Goal: Task Accomplishment & Management: Use online tool/utility

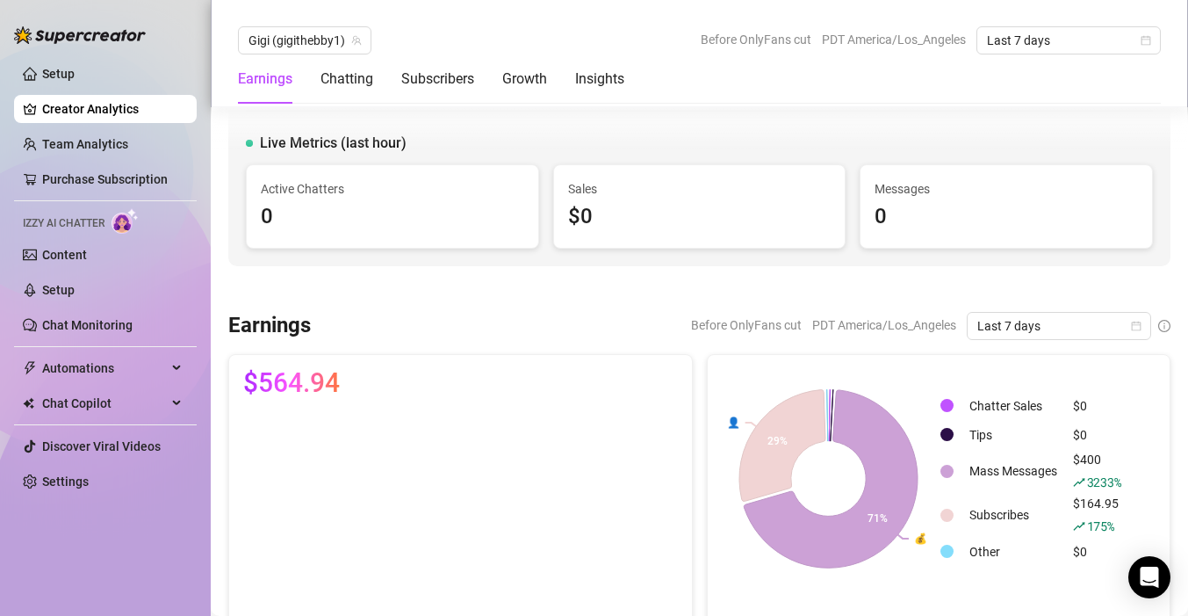
scroll to position [2762, 0]
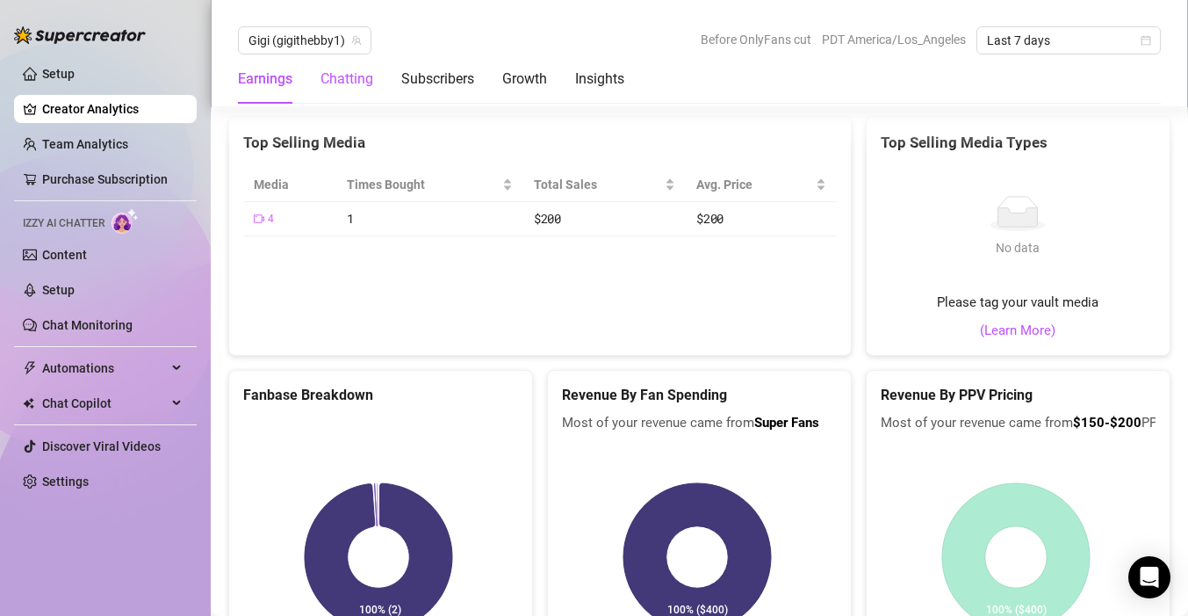
click at [343, 87] on div "Chatting" at bounding box center [347, 79] width 53 height 21
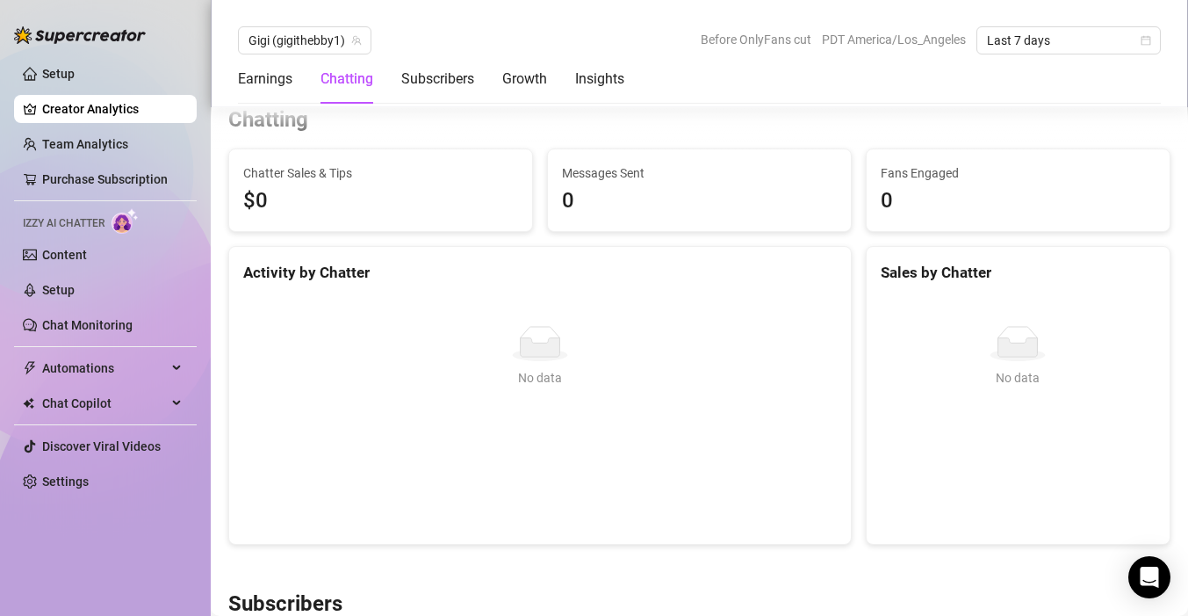
scroll to position [569, 0]
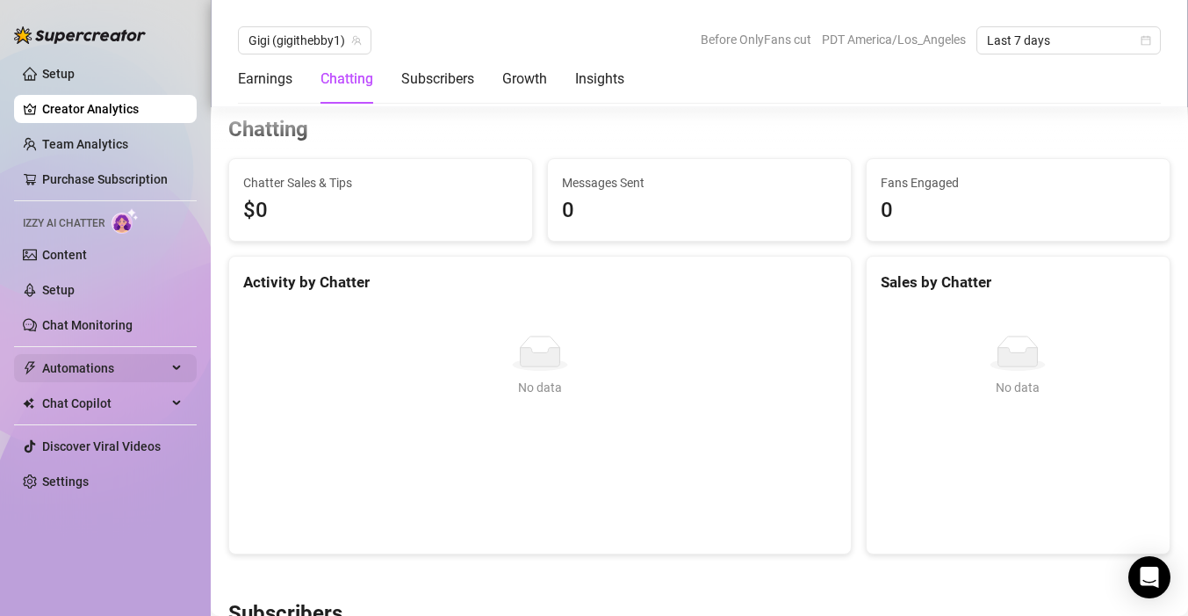
click at [96, 370] on span "Automations" at bounding box center [104, 368] width 125 height 28
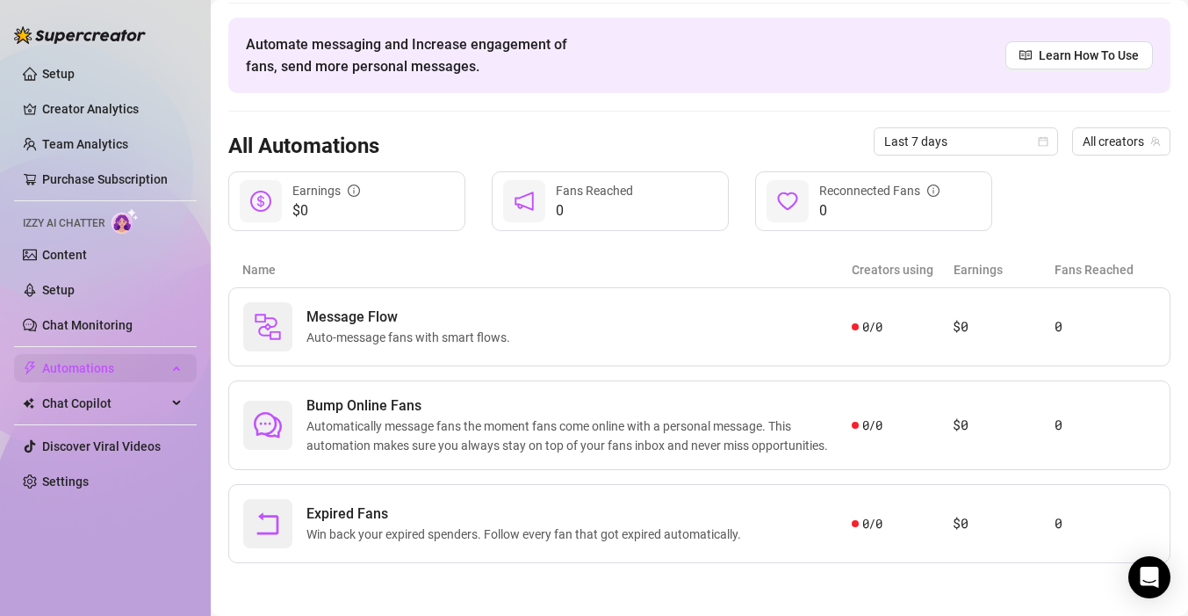
scroll to position [56, 0]
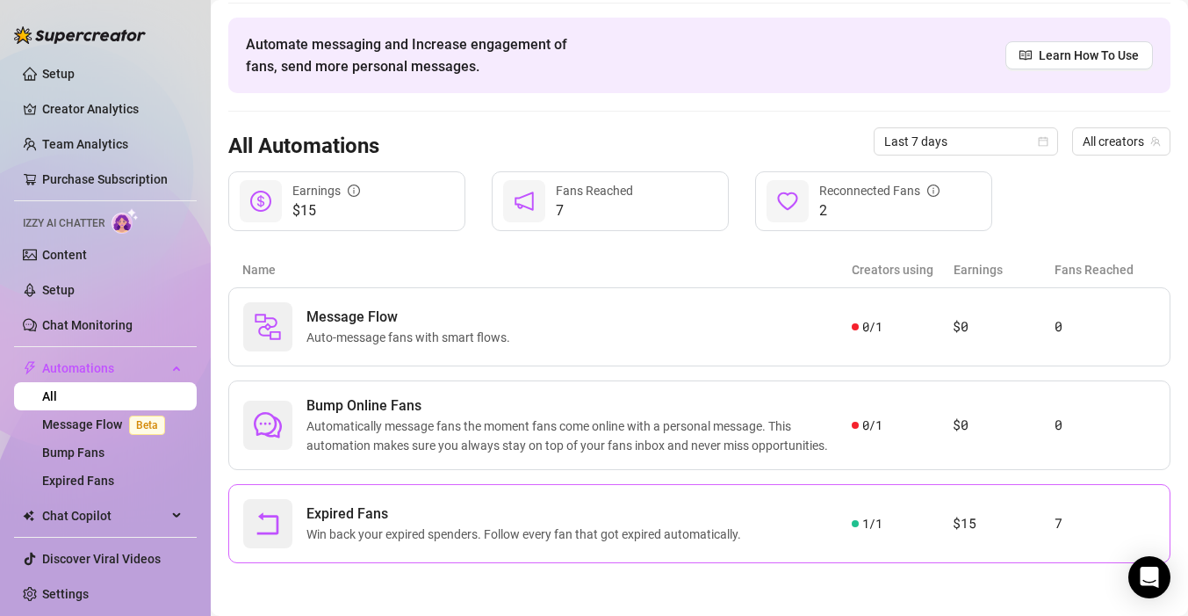
click at [430, 516] on span "Expired Fans" at bounding box center [528, 513] width 442 height 21
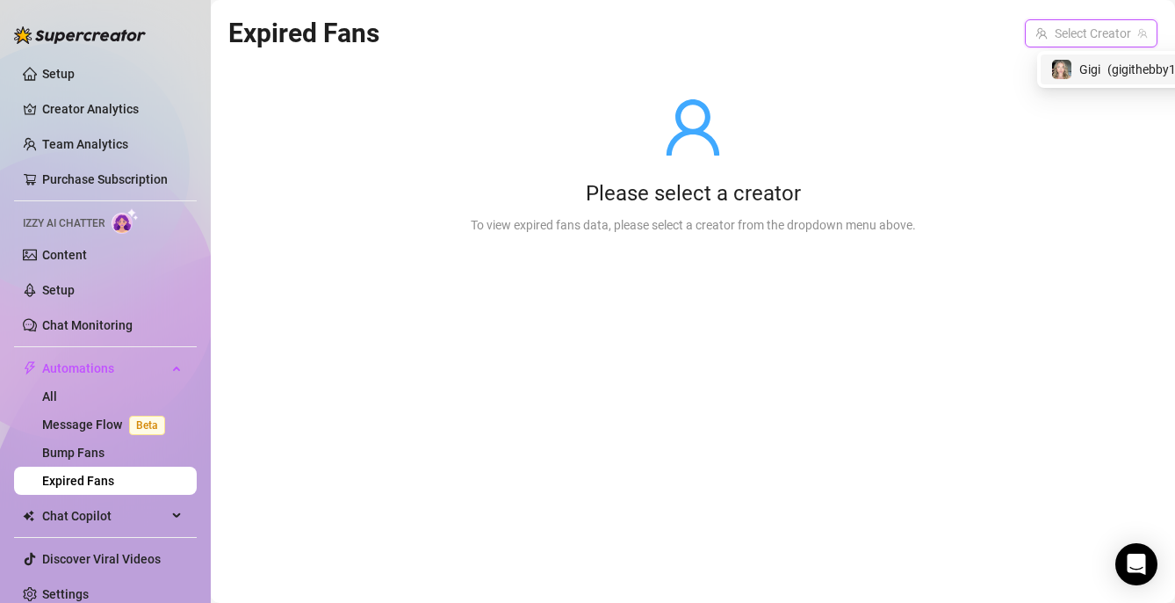
click at [1089, 39] on input "search" at bounding box center [1083, 33] width 96 height 26
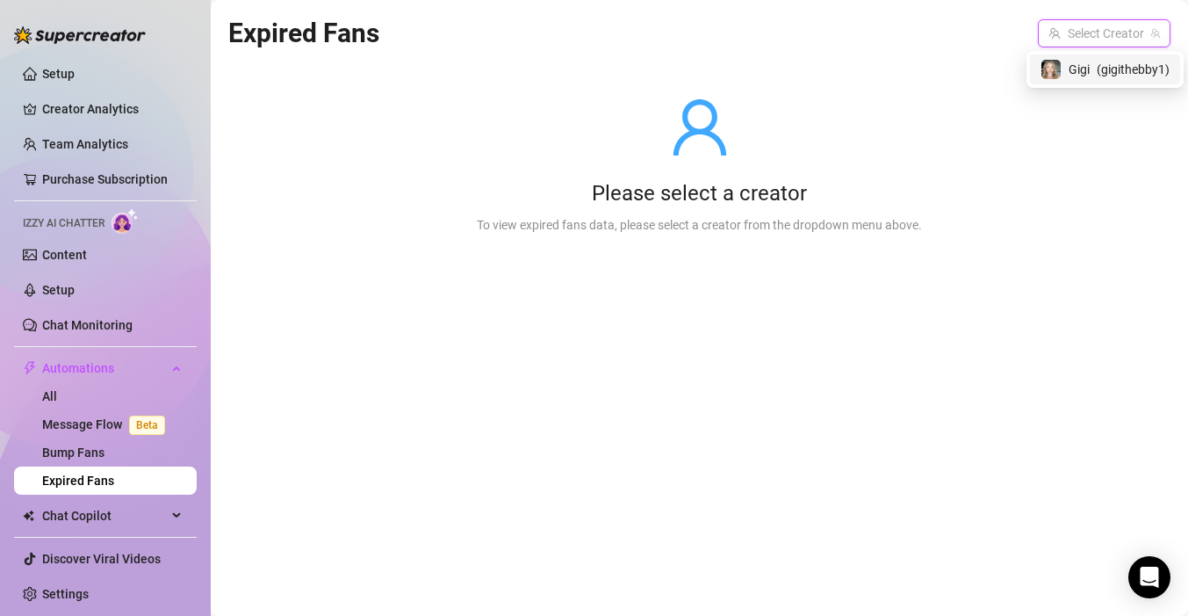
click at [1074, 70] on span "Gigi" at bounding box center [1079, 69] width 21 height 19
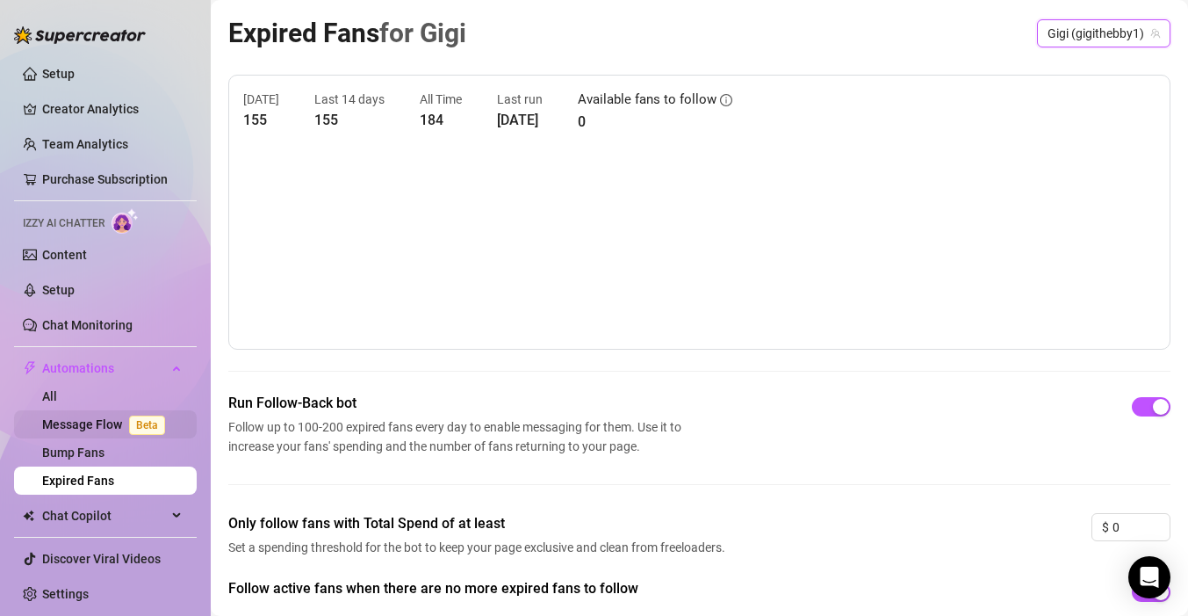
click at [94, 429] on link "Message Flow Beta" at bounding box center [107, 424] width 130 height 14
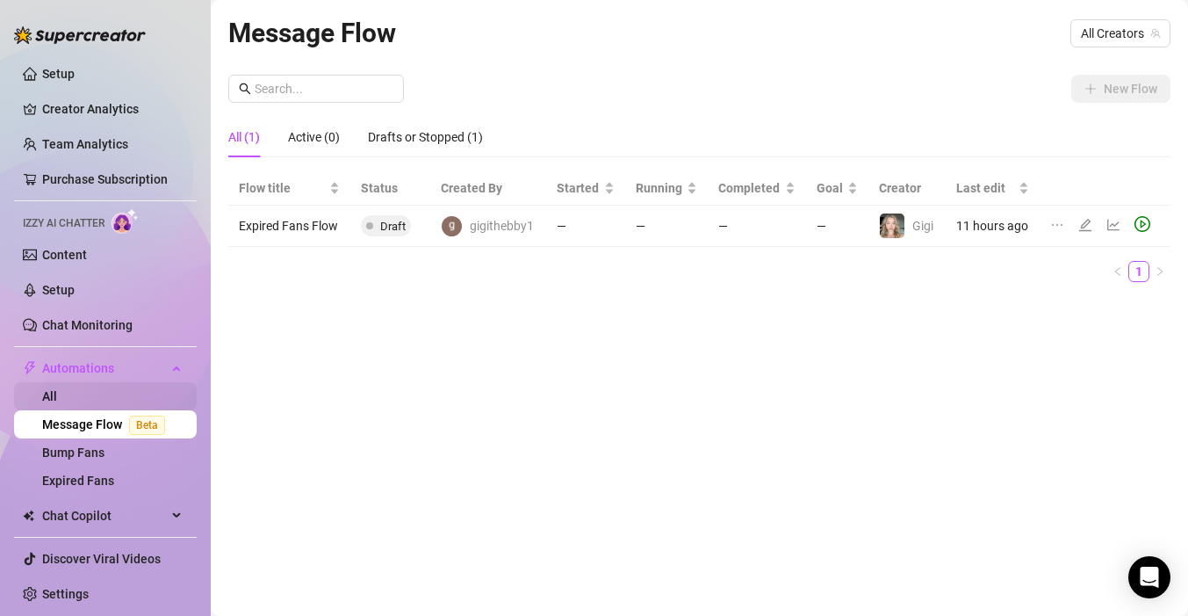
click at [57, 397] on link "All" at bounding box center [49, 396] width 15 height 14
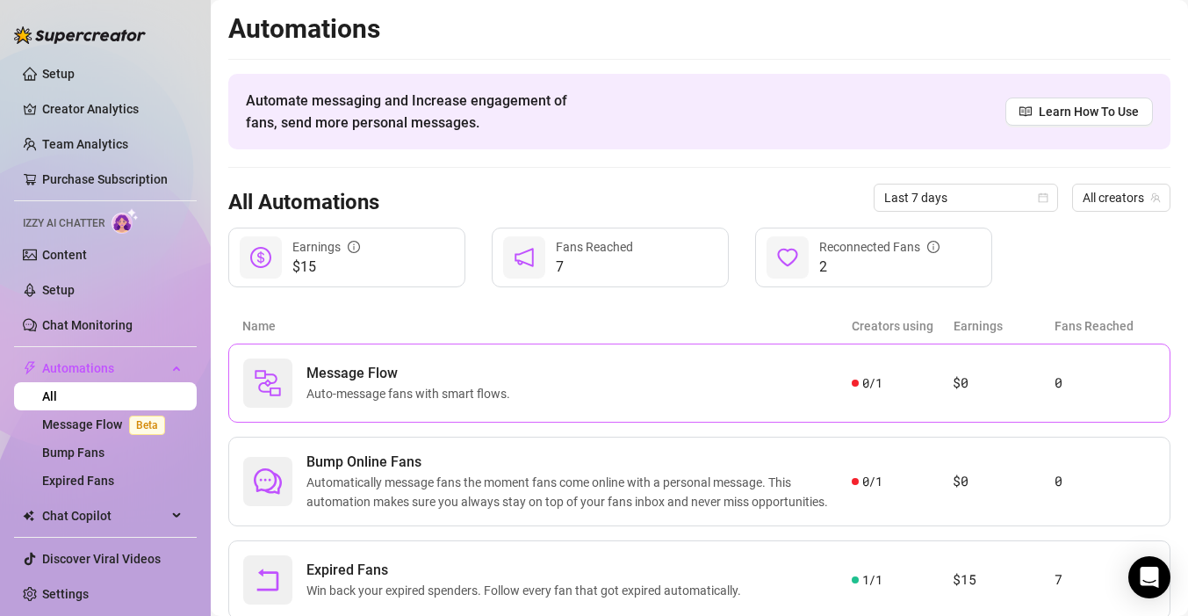
click at [525, 383] on div "Message Flow Auto-message fans with smart flows." at bounding box center [547, 382] width 609 height 49
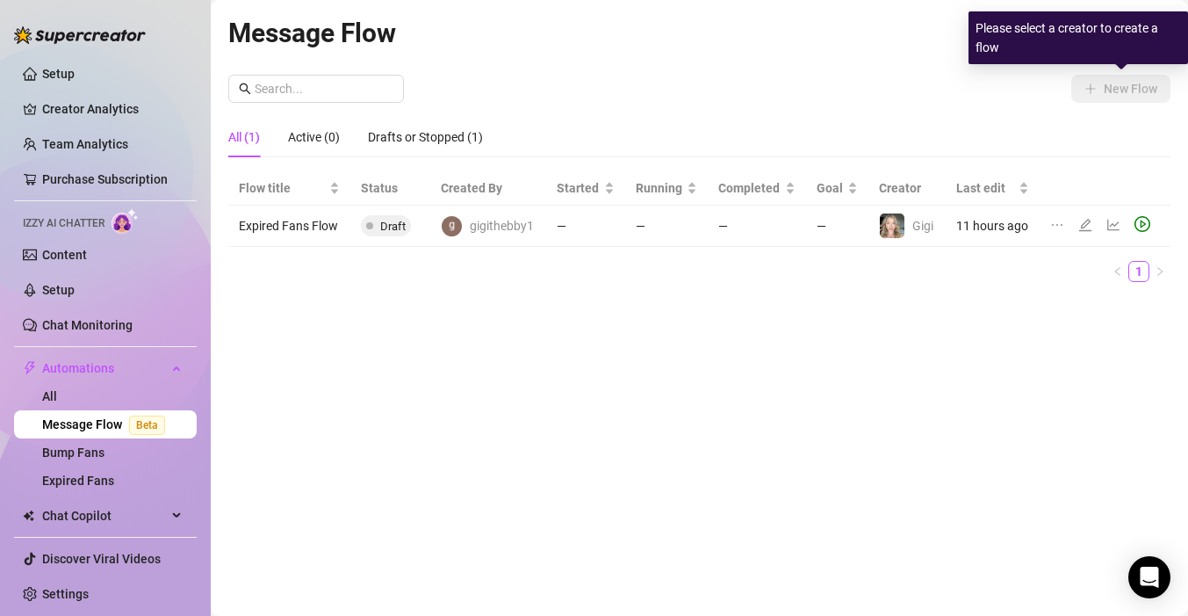
click at [930, 102] on div "New Flow" at bounding box center [699, 89] width 942 height 28
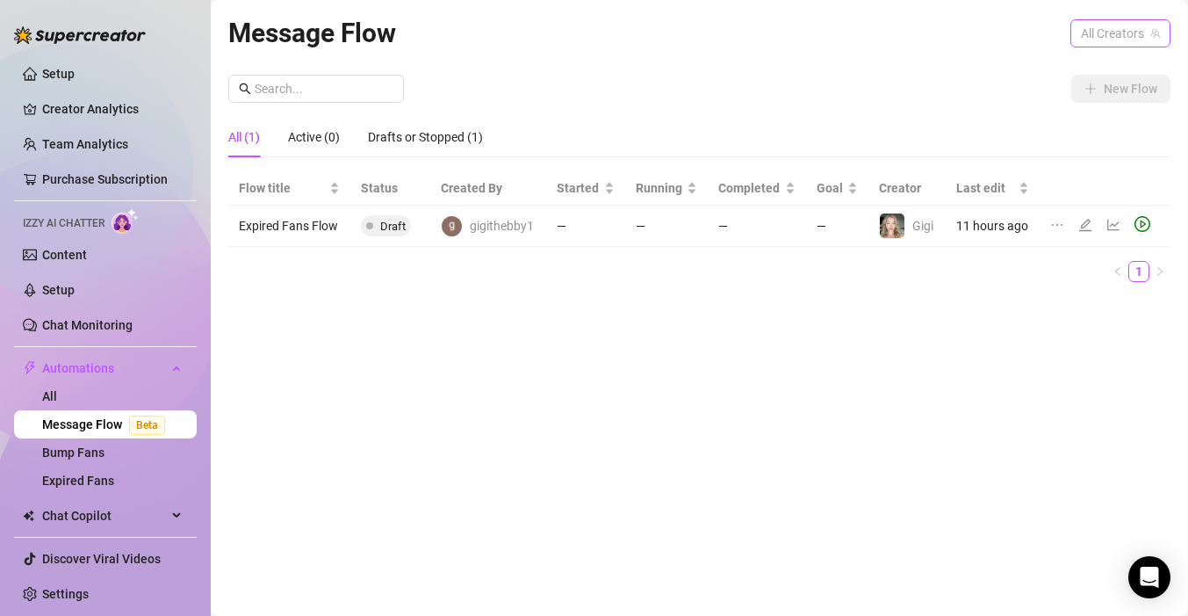
click at [1114, 42] on span "All Creators" at bounding box center [1120, 33] width 79 height 26
click at [1064, 101] on span "Gigi" at bounding box center [1066, 97] width 21 height 19
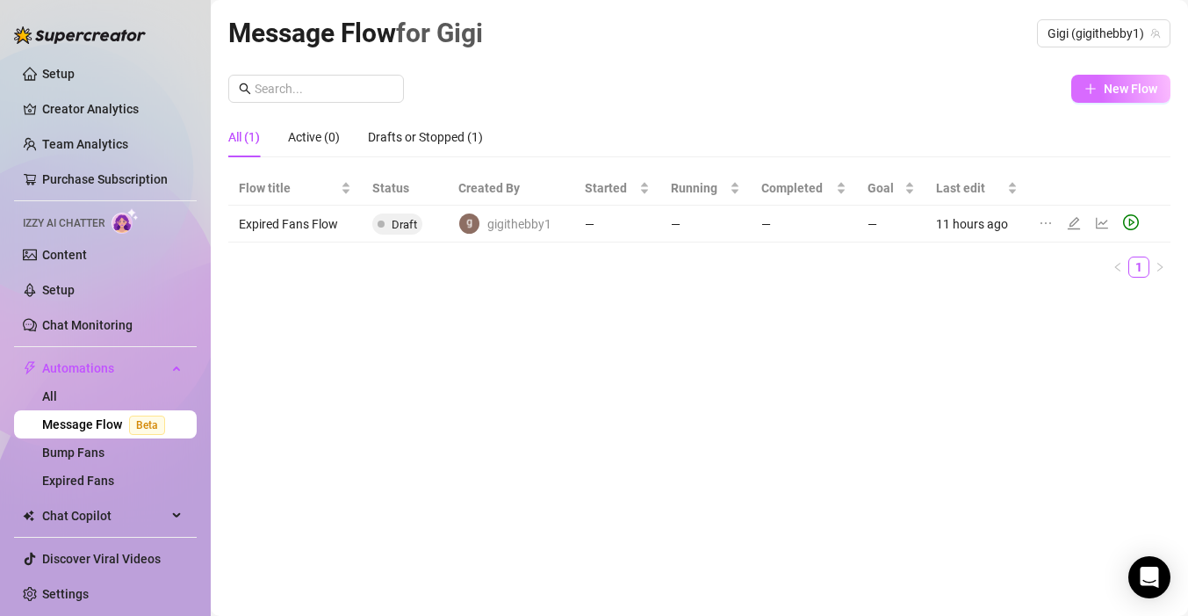
click at [1130, 92] on span "New Flow" at bounding box center [1131, 89] width 54 height 14
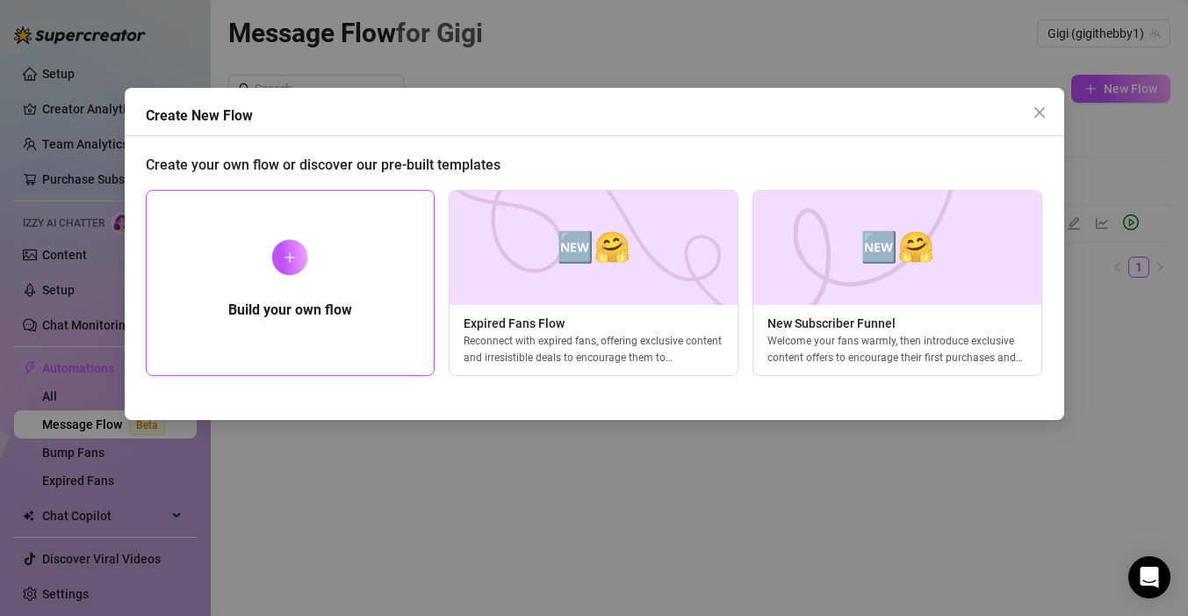
click at [315, 295] on div "Build your own flow" at bounding box center [291, 283] width 290 height 186
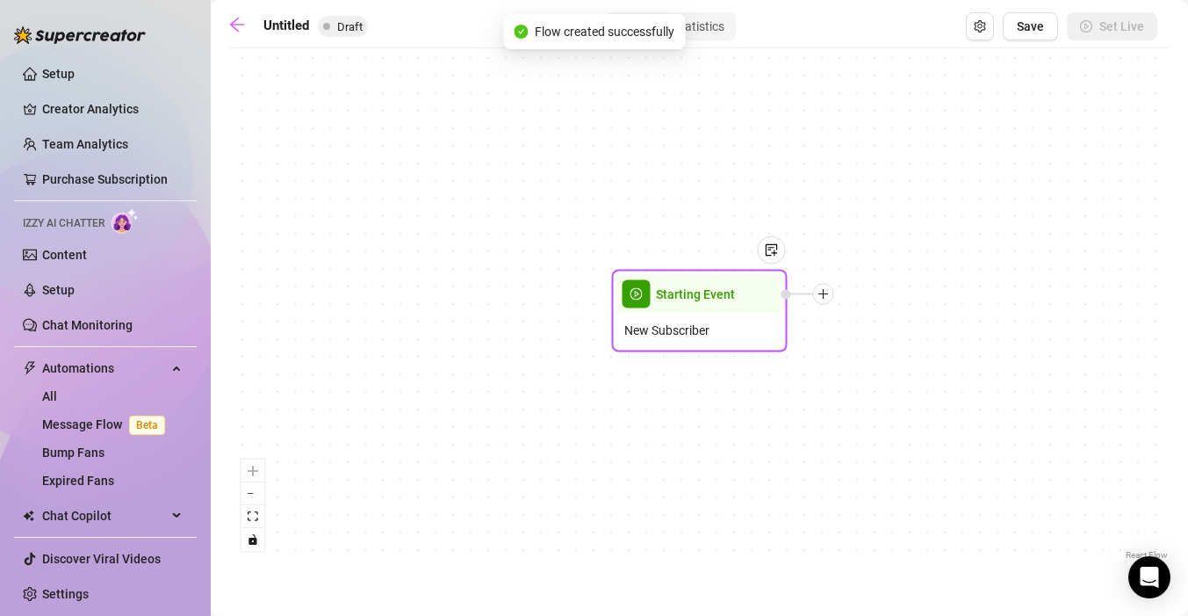
click at [662, 334] on span "New Subscriber" at bounding box center [666, 330] width 85 height 19
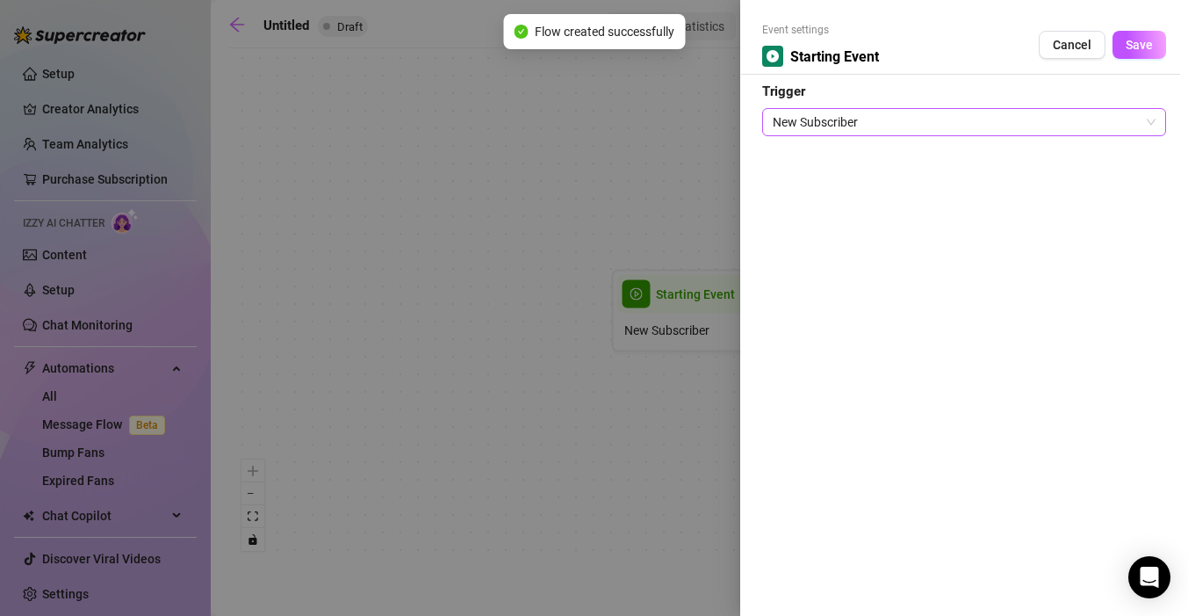
click at [872, 127] on span "New Subscriber" at bounding box center [964, 122] width 383 height 26
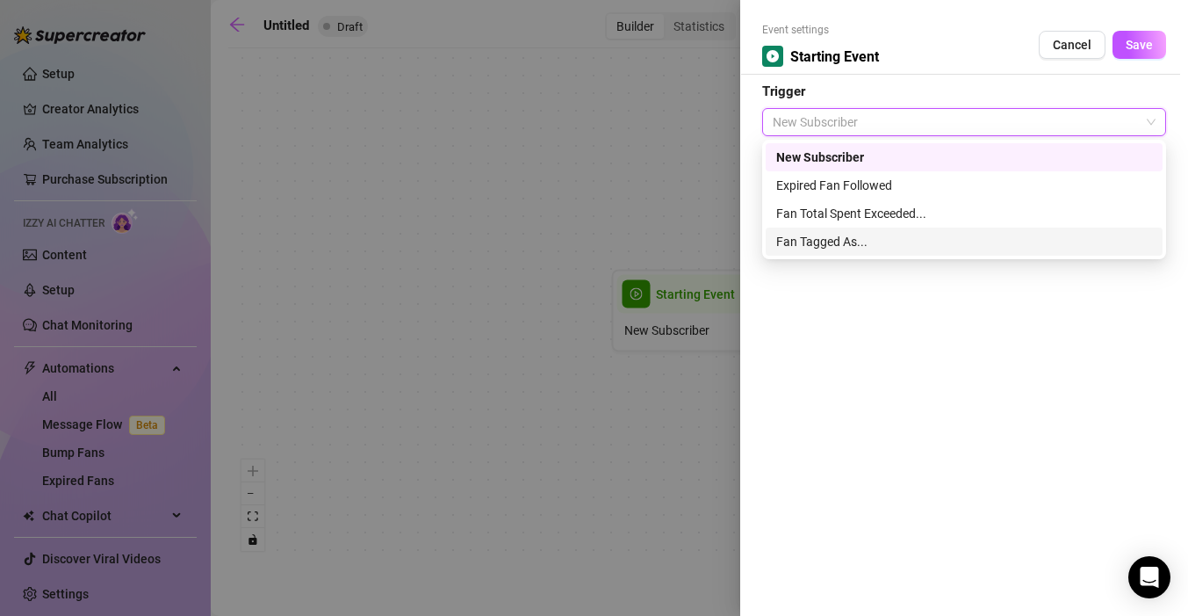
click at [859, 244] on div "Fan Tagged As..." at bounding box center [964, 241] width 376 height 19
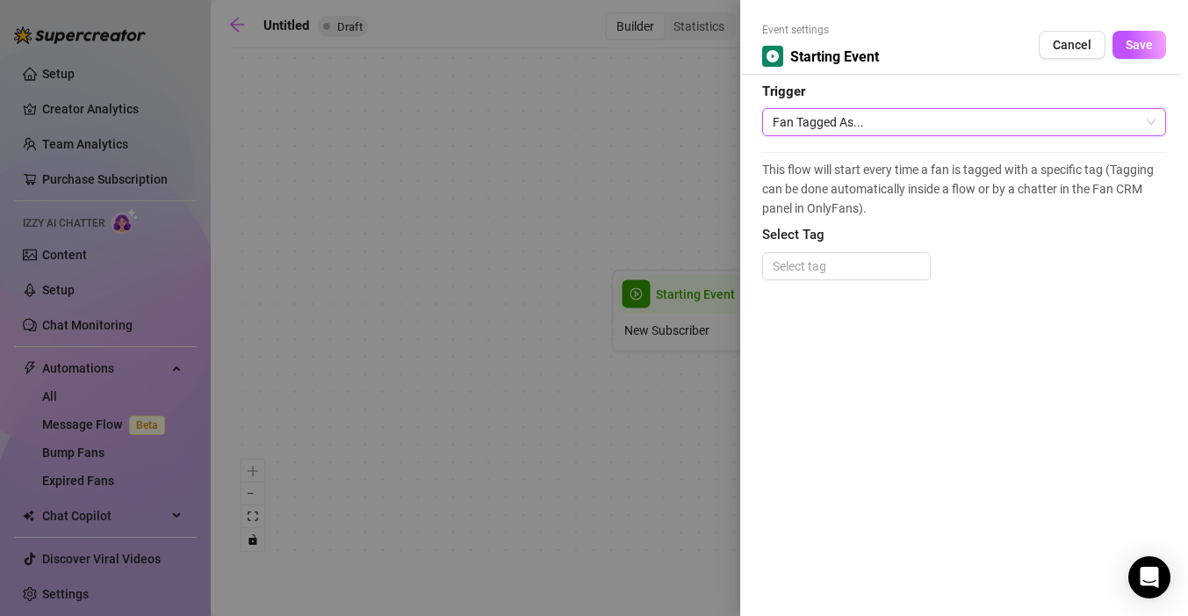
click at [891, 133] on span "Fan Tagged As..." at bounding box center [964, 122] width 383 height 26
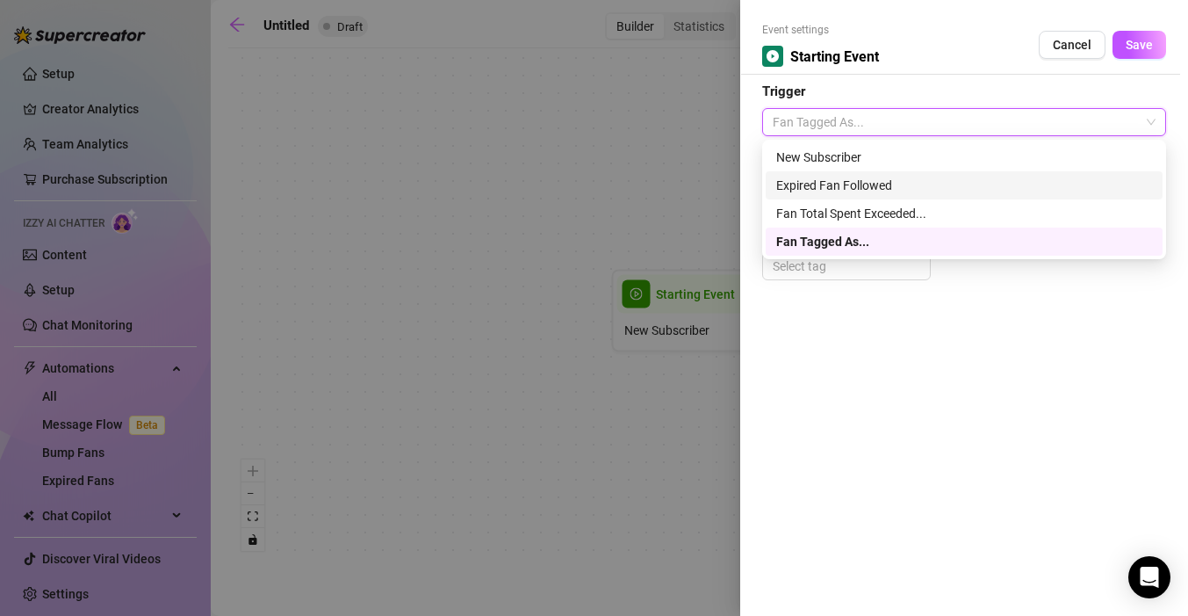
click at [851, 184] on div "Expired Fan Followed" at bounding box center [964, 185] width 376 height 19
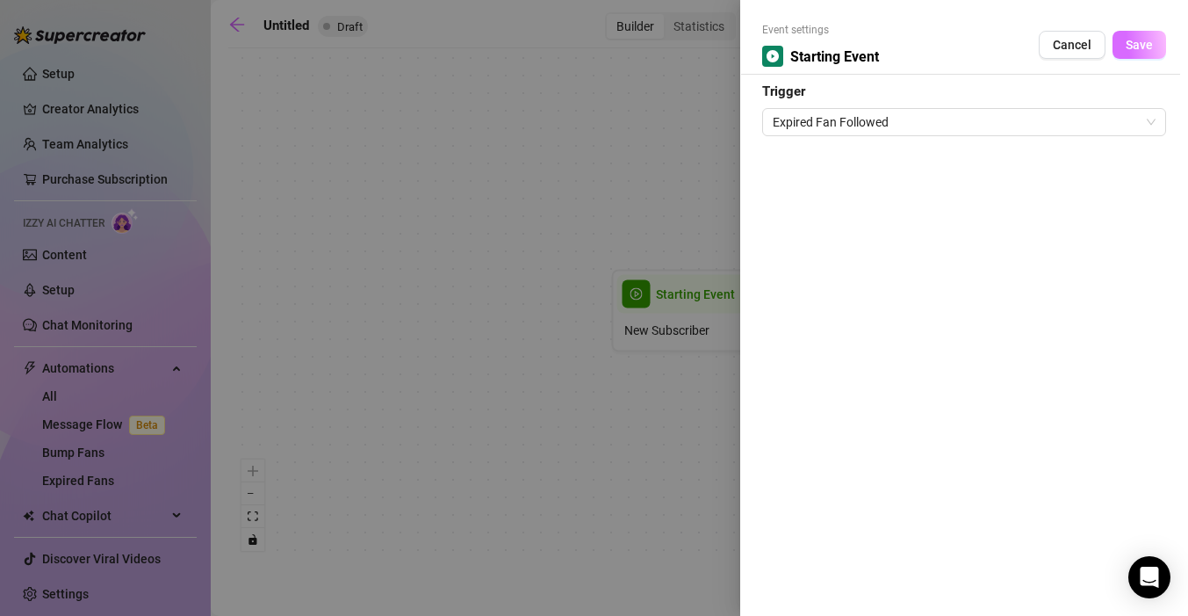
click at [1124, 52] on button "Save" at bounding box center [1140, 45] width 54 height 28
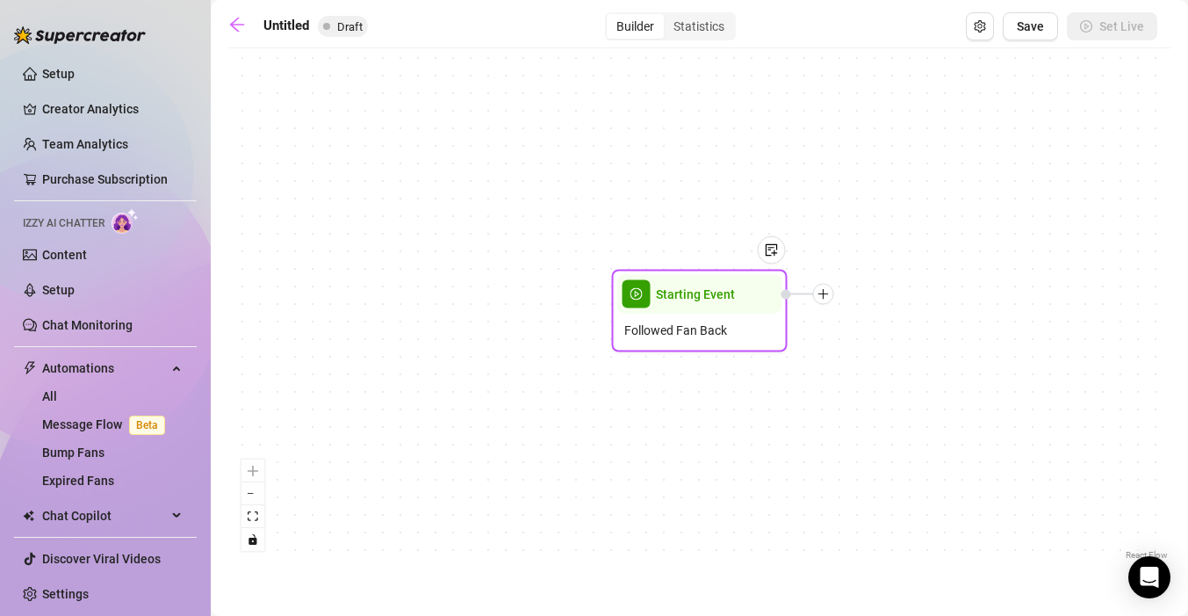
click at [830, 296] on div at bounding box center [823, 294] width 21 height 21
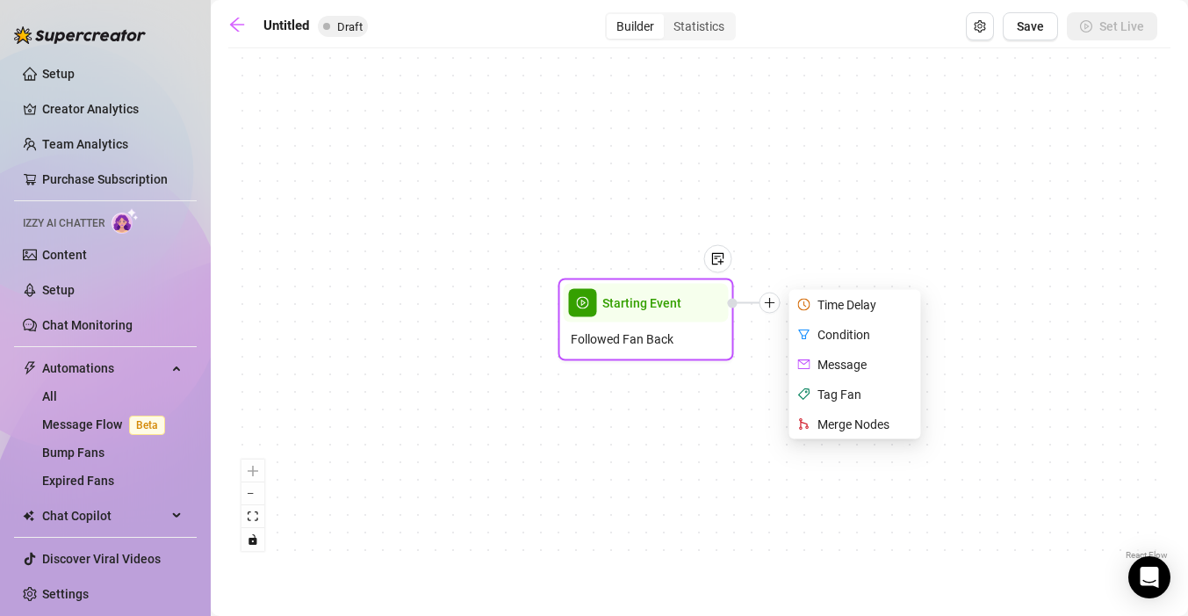
drag, startPoint x: 884, startPoint y: 356, endPoint x: 832, endPoint y: 363, distance: 53.2
click at [832, 363] on div "Message" at bounding box center [857, 365] width 128 height 30
click at [830, 391] on div "Tag Fan" at bounding box center [858, 394] width 128 height 30
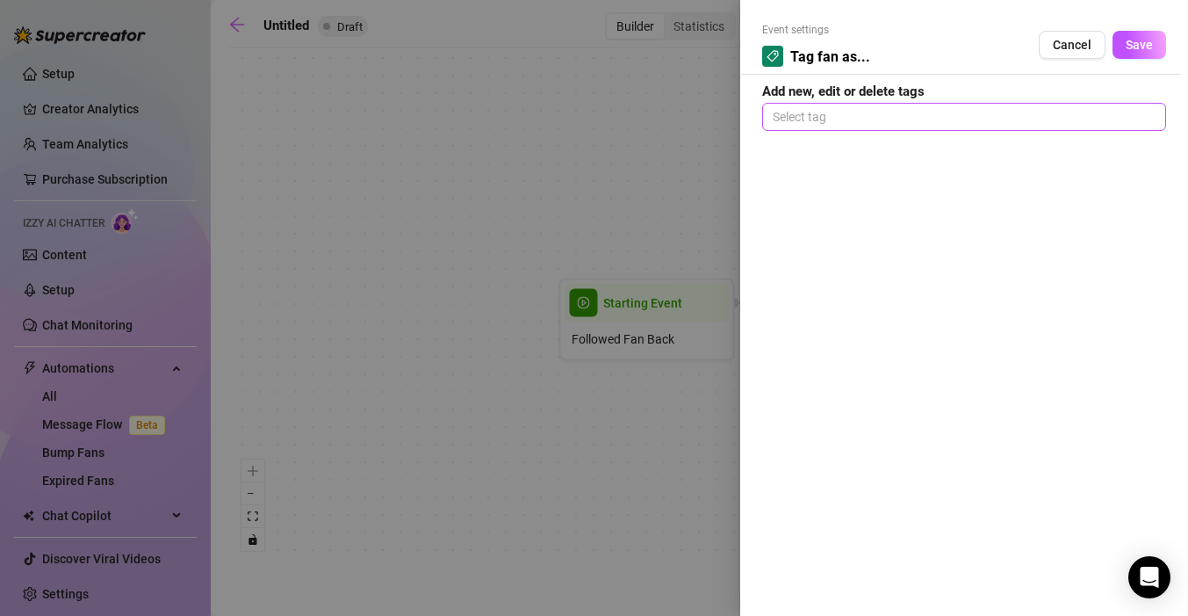
click at [832, 117] on div at bounding box center [964, 117] width 397 height 25
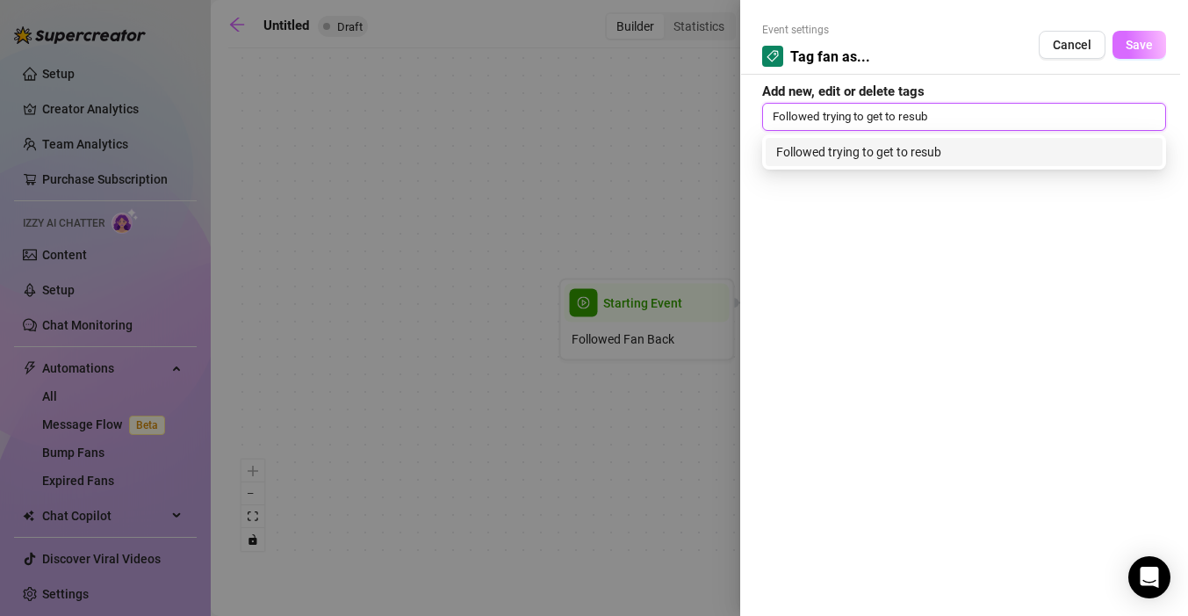
type input "Followed trying to get to resub"
click at [1135, 43] on span "Save" at bounding box center [1139, 45] width 27 height 14
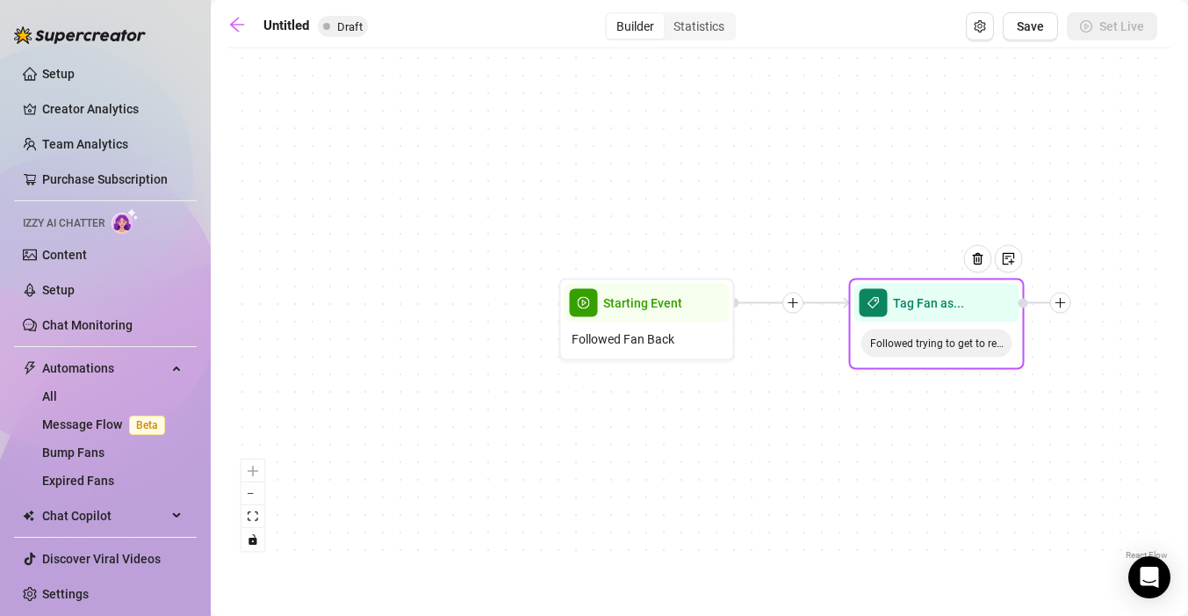
click at [1057, 304] on icon "plus" at bounding box center [1061, 303] width 12 height 12
click at [1125, 361] on div "Message" at bounding box center [1148, 365] width 128 height 30
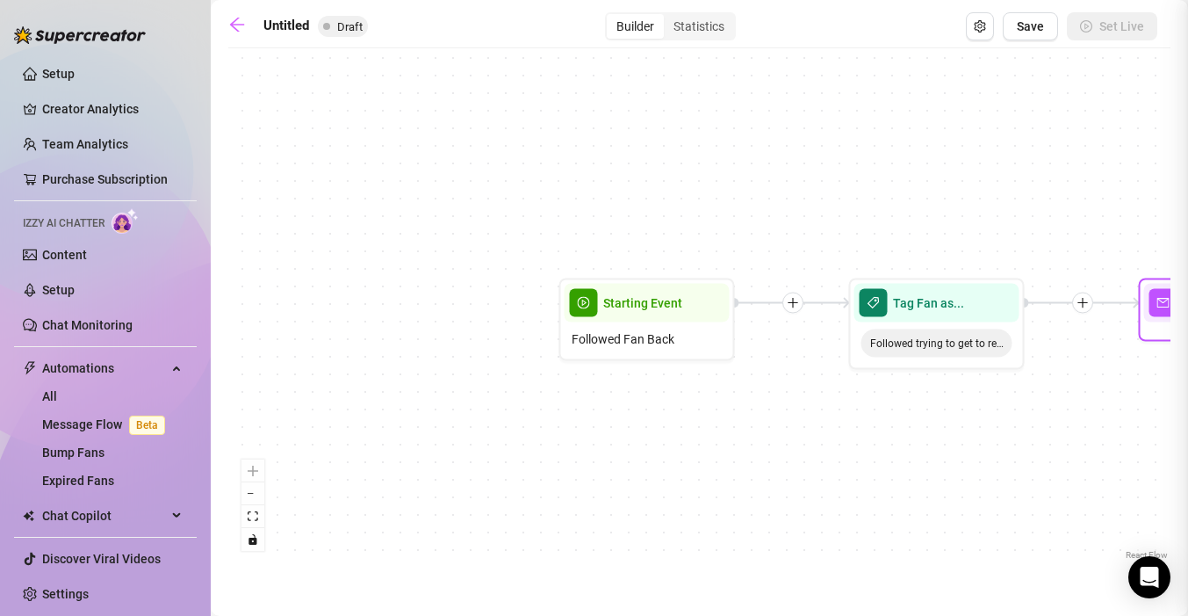
type textarea "Write your message here"
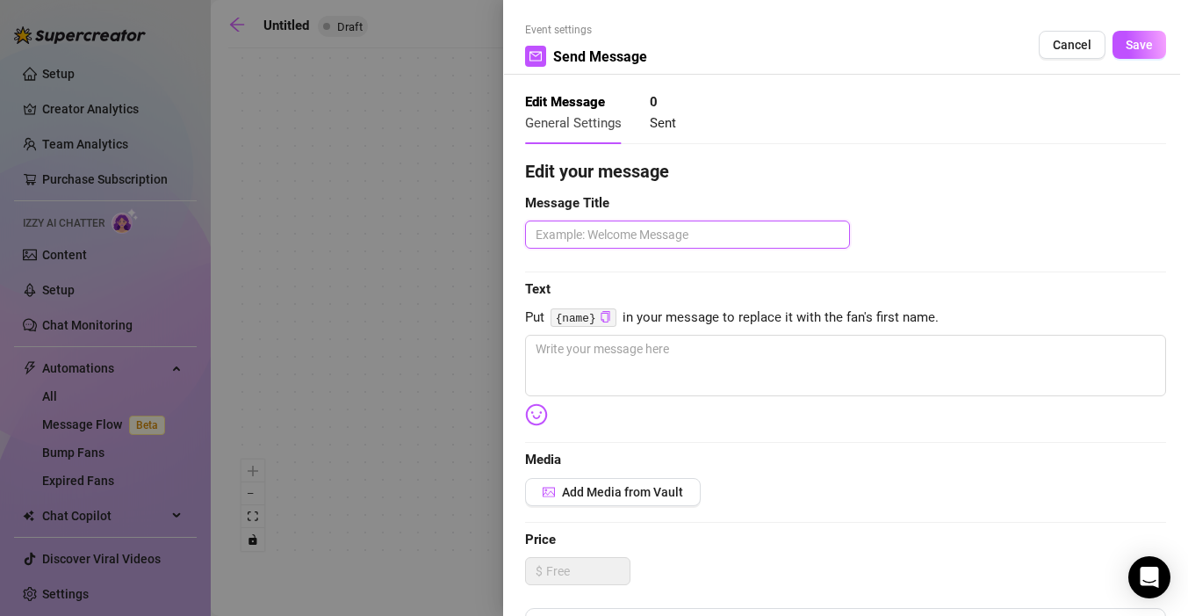
click at [721, 241] on textarea at bounding box center [687, 234] width 325 height 28
type textarea "H"
type textarea "Hi"
type textarea "Hi b"
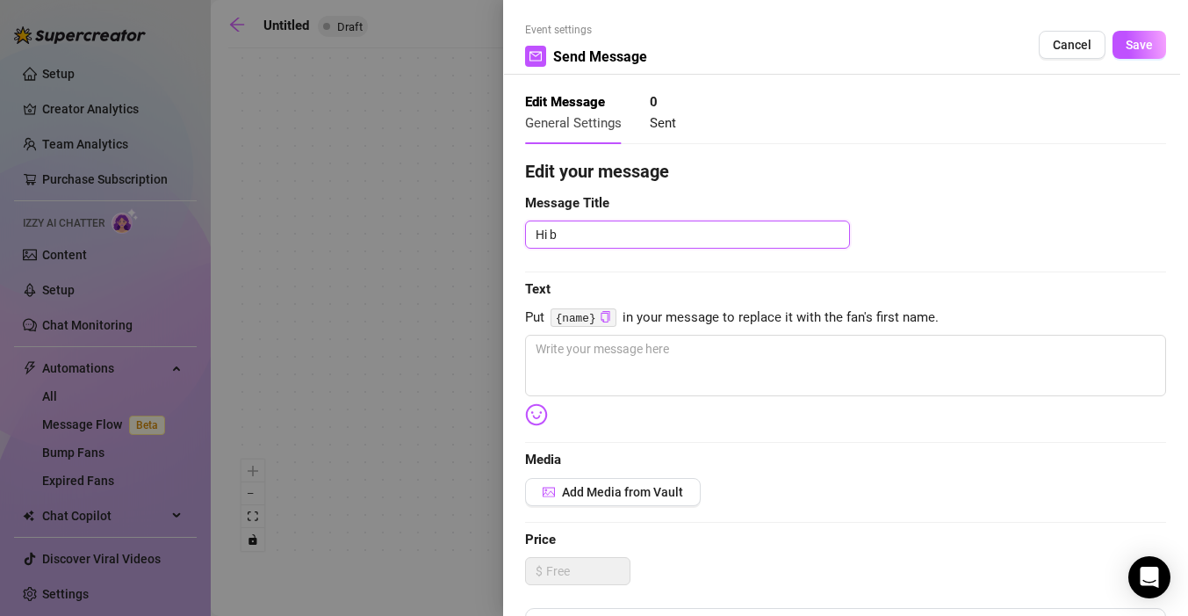
type textarea "Hi ba"
type textarea "Hi bab"
type textarea "Hi baby"
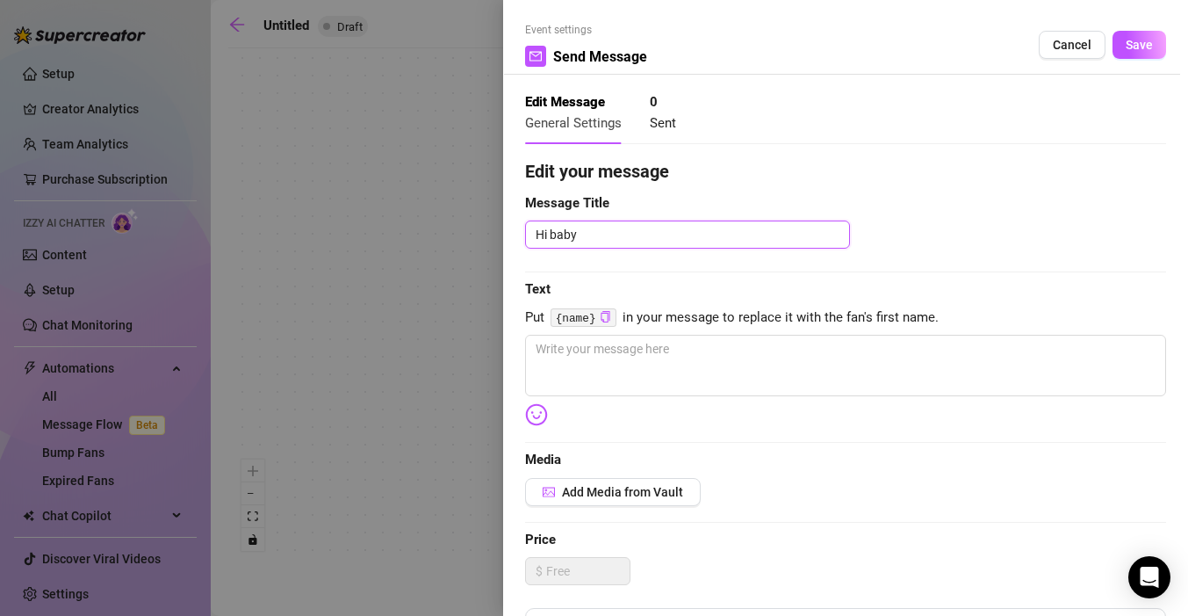
type textarea "Hi bab"
type textarea "Hi ba"
type textarea "Hi b"
type textarea "Hi"
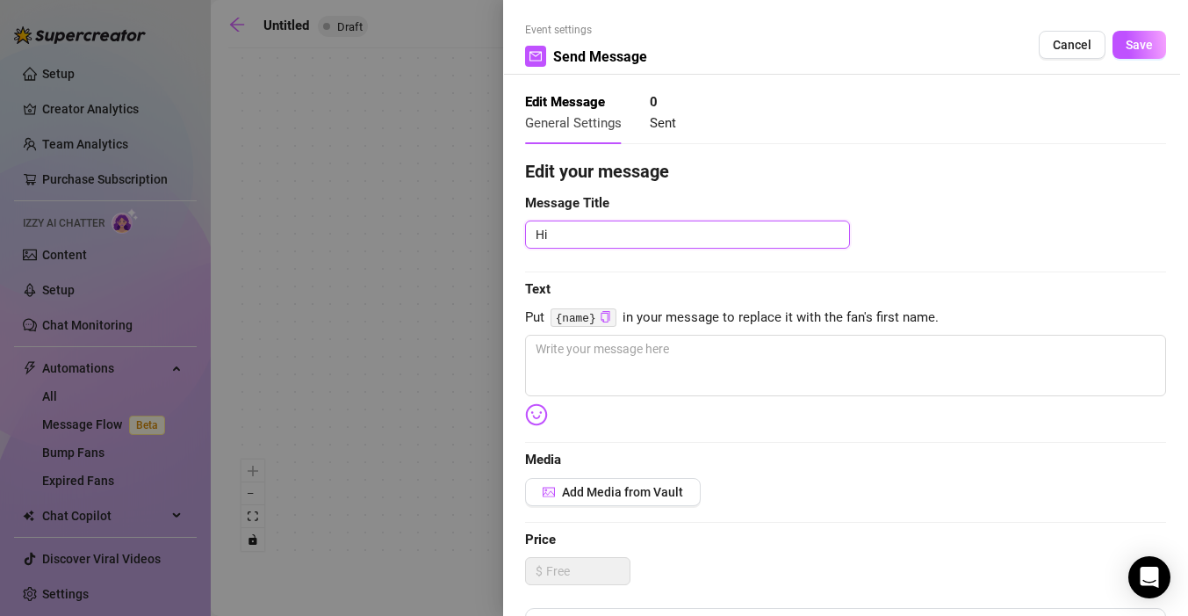
type textarea "H"
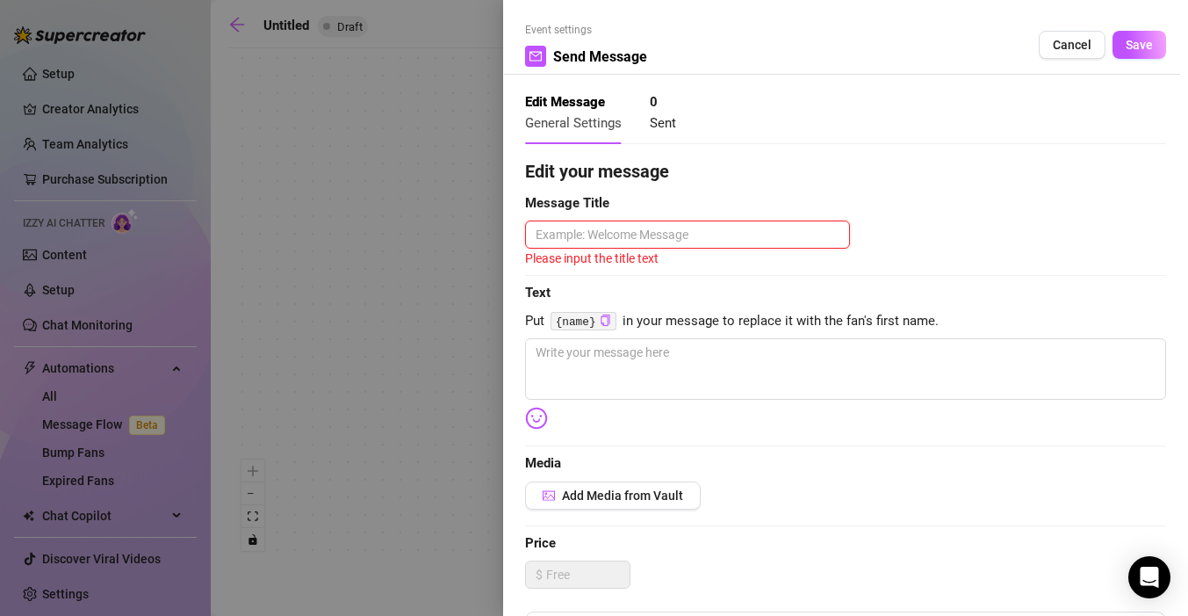
click at [686, 241] on textarea at bounding box center [687, 234] width 325 height 28
paste textarea "Miss Me? I’m Back, Baby!"
type textarea "Miss Me? I’m Back, Baby!"
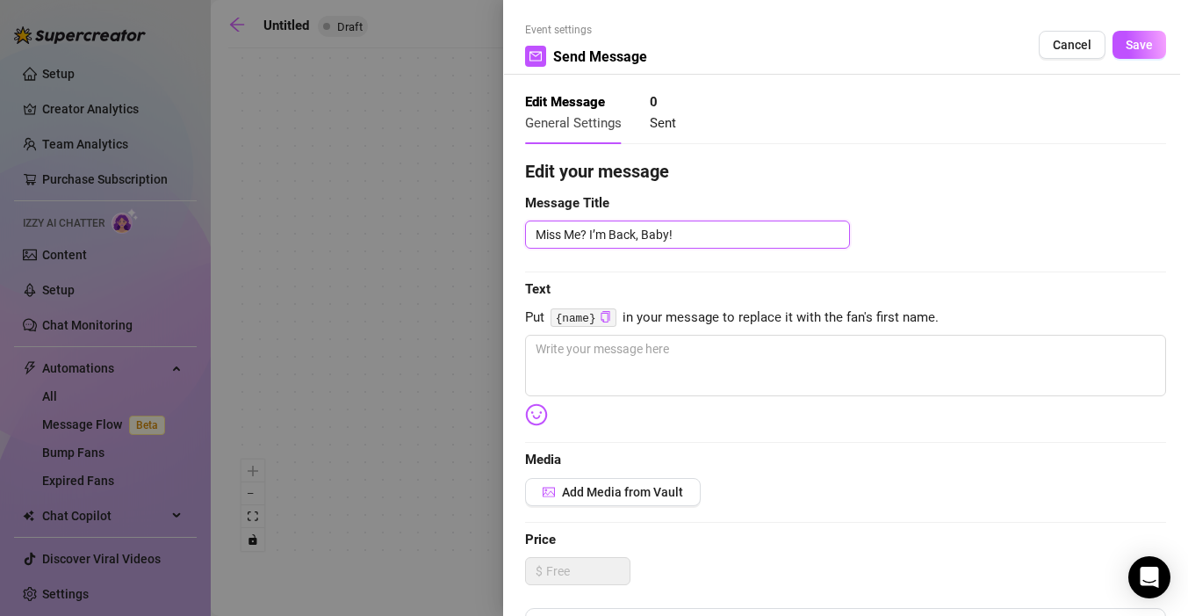
type textarea "Miss Me? I’m Back, Baby!"
drag, startPoint x: 552, startPoint y: 314, endPoint x: 620, endPoint y: 318, distance: 67.7
click at [620, 318] on span "Put {name} in your message to replace it with the fan's first name." at bounding box center [845, 317] width 641 height 21
click at [609, 318] on icon "copy" at bounding box center [605, 316] width 11 height 11
click at [644, 367] on textarea at bounding box center [845, 365] width 641 height 61
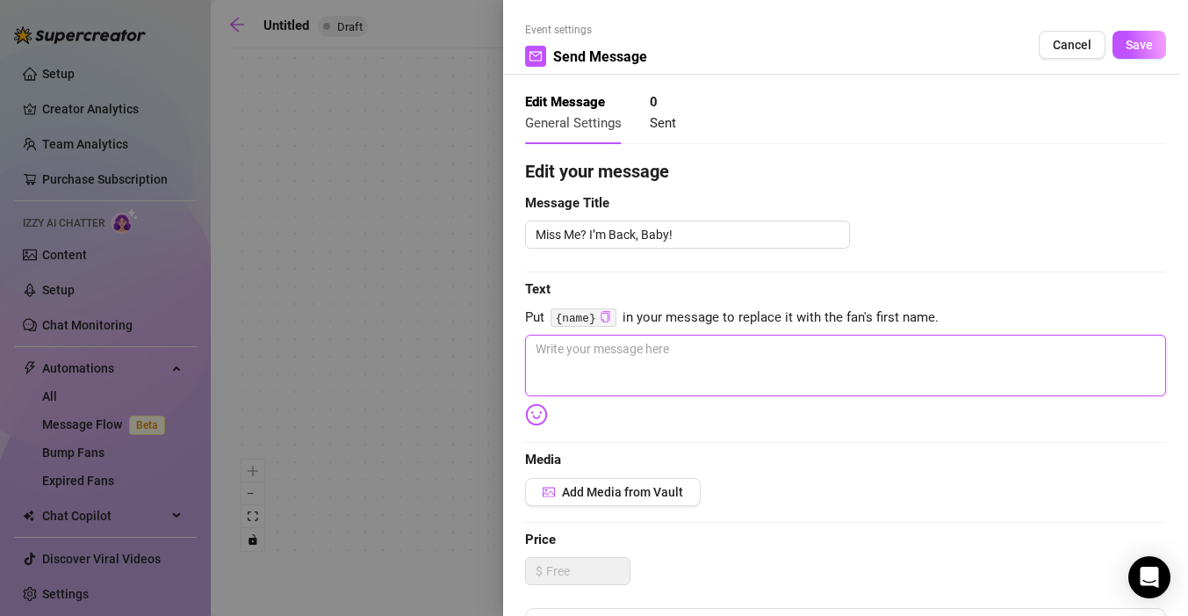
paste textarea "Hey {name} 😘 I’m back, baby! Just dropped brand new content you don’t wanna mis…"
type textarea "Hey {name} 😘 I’m back, baby! Just dropped brand new content you don’t wanna mis…"
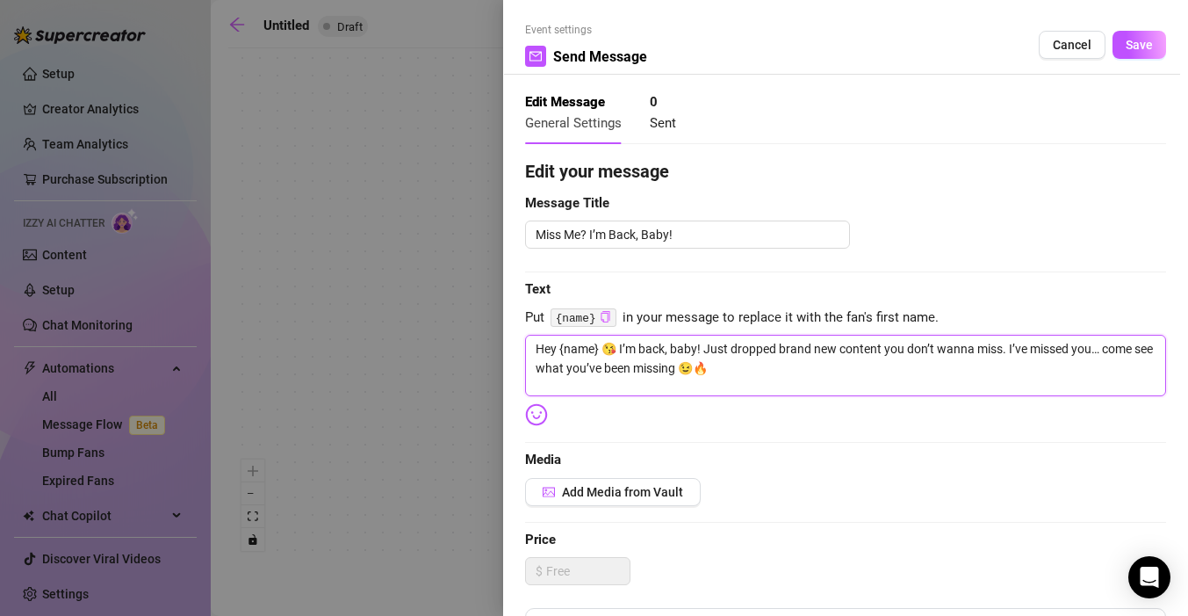
type textarea "Hey {name} 😘 I’m back, baby! Just dropped brand new content you don’t wanna mis…"
click at [603, 320] on icon "copy" at bounding box center [605, 316] width 11 height 11
drag, startPoint x: 559, startPoint y: 351, endPoint x: 600, endPoint y: 352, distance: 40.4
click at [600, 352] on textarea "Hey {name} 😘 I’m back, baby! Just dropped brand new content you don’t wanna mis…" at bounding box center [845, 365] width 641 height 61
click at [602, 318] on icon "copy" at bounding box center [605, 316] width 9 height 11
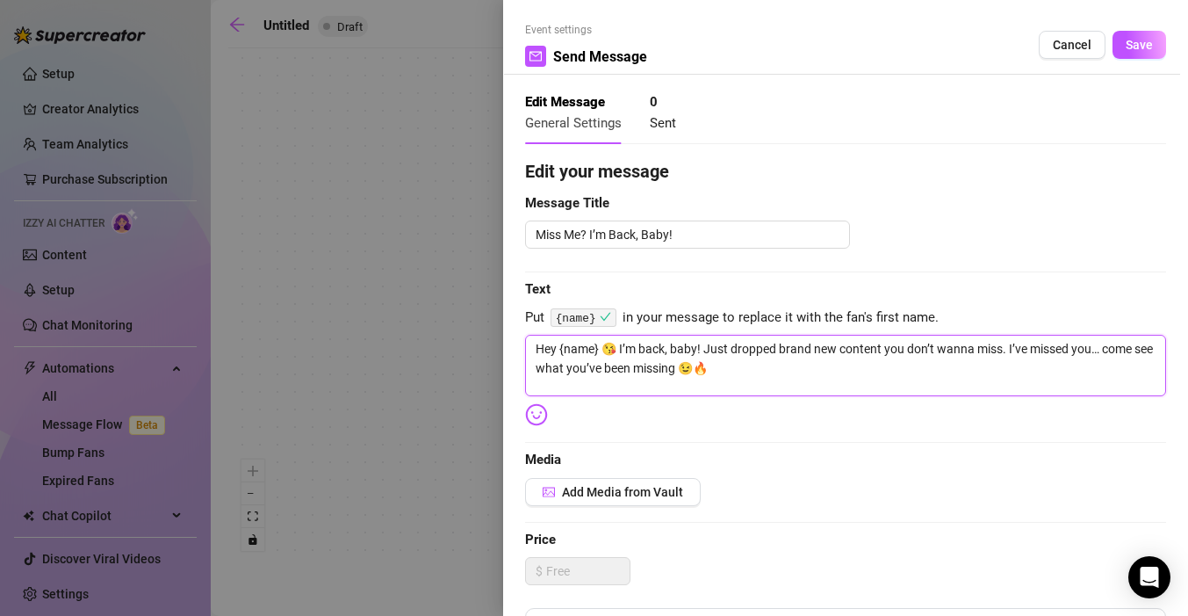
drag, startPoint x: 560, startPoint y: 351, endPoint x: 599, endPoint y: 351, distance: 38.6
click at [599, 351] on textarea "Hey {name} 😘 I’m back, baby! Just dropped brand new content you don’t wanna mis…" at bounding box center [845, 365] width 641 height 61
click at [743, 450] on span "Media" at bounding box center [845, 460] width 641 height 21
click at [644, 491] on span "Add Media from Vault" at bounding box center [622, 492] width 121 height 14
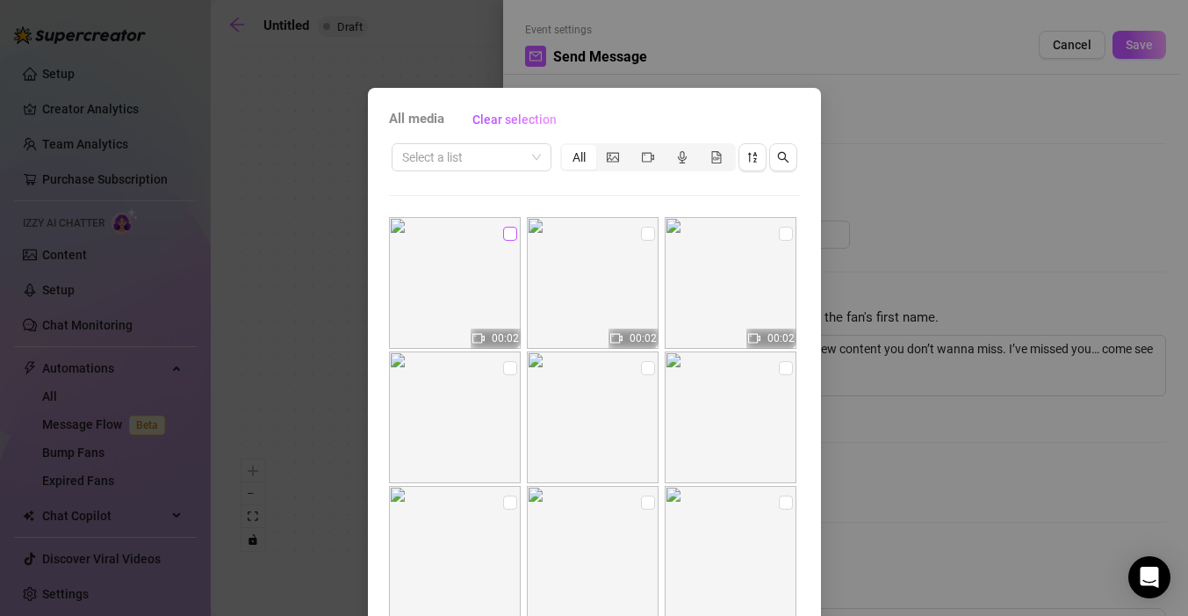
click at [503, 234] on input "checkbox" at bounding box center [510, 234] width 14 height 14
checkbox input "true"
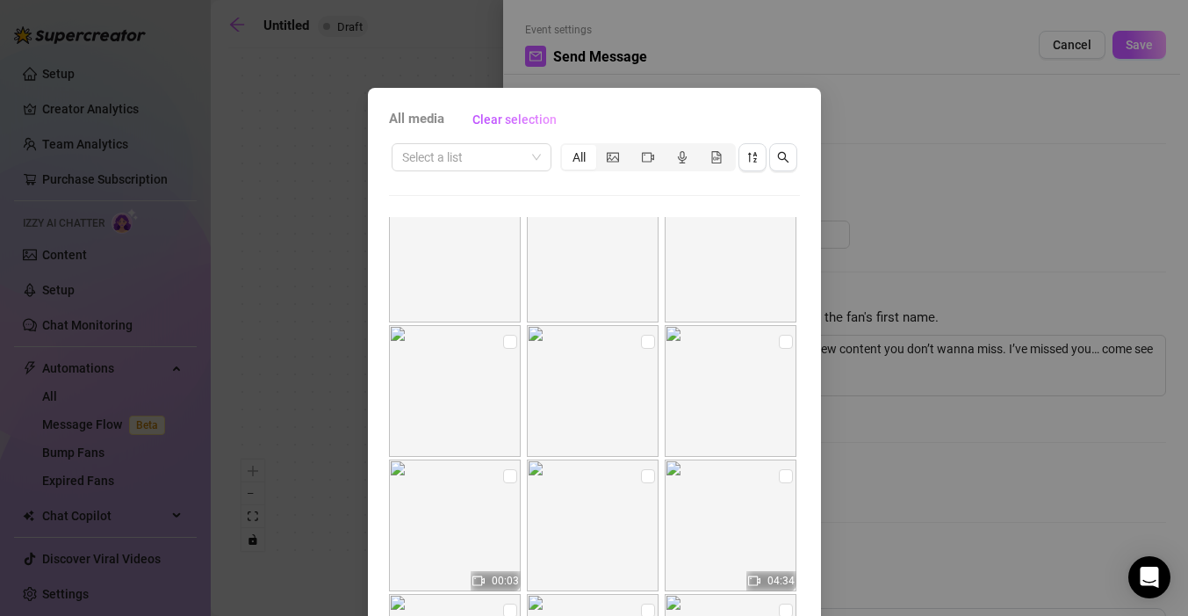
scroll to position [232, 0]
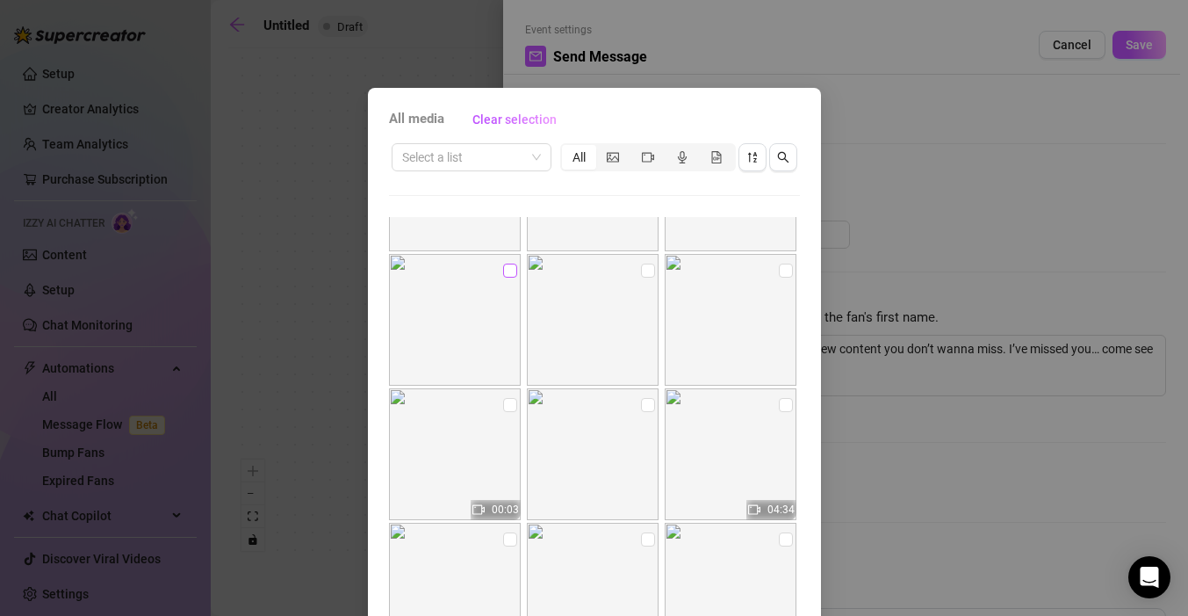
click at [503, 269] on input "checkbox" at bounding box center [510, 270] width 14 height 14
checkbox input "true"
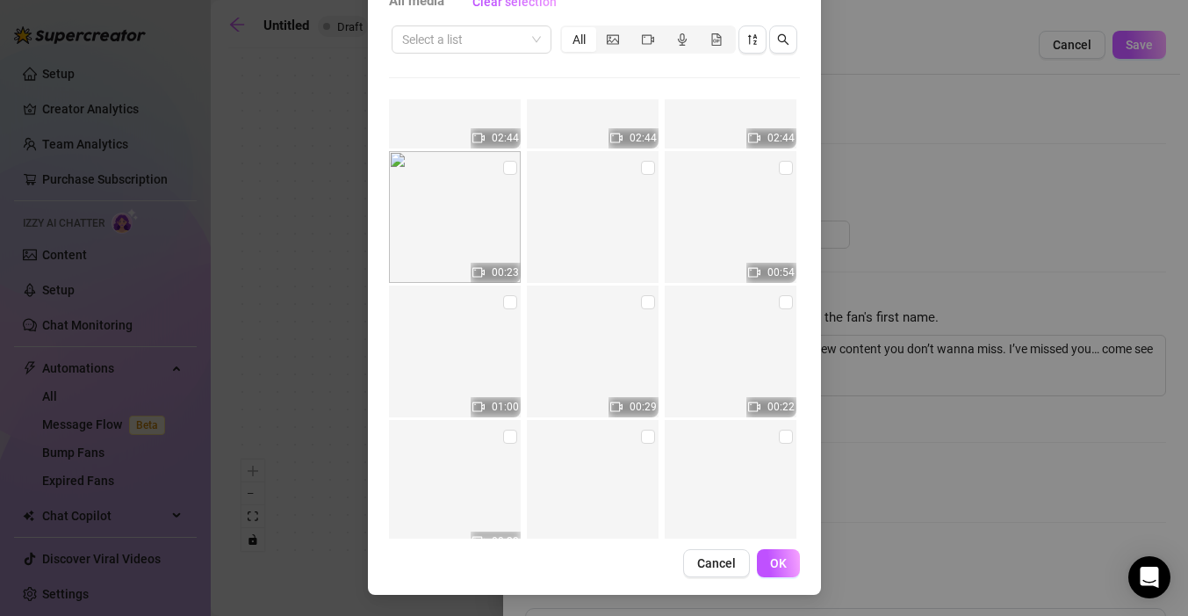
scroll to position [1491, 0]
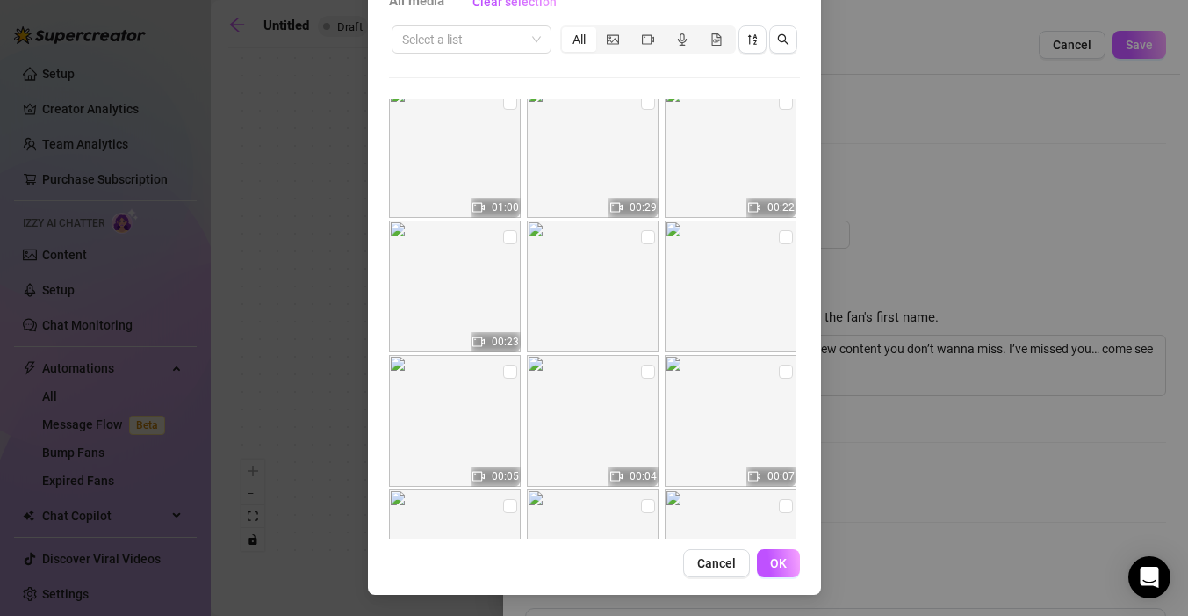
click at [453, 420] on img at bounding box center [455, 421] width 132 height 132
click at [503, 373] on input "checkbox" at bounding box center [510, 371] width 14 height 14
checkbox input "true"
click at [433, 462] on img at bounding box center [455, 421] width 132 height 132
click at [770, 566] on span "OK" at bounding box center [778, 563] width 17 height 14
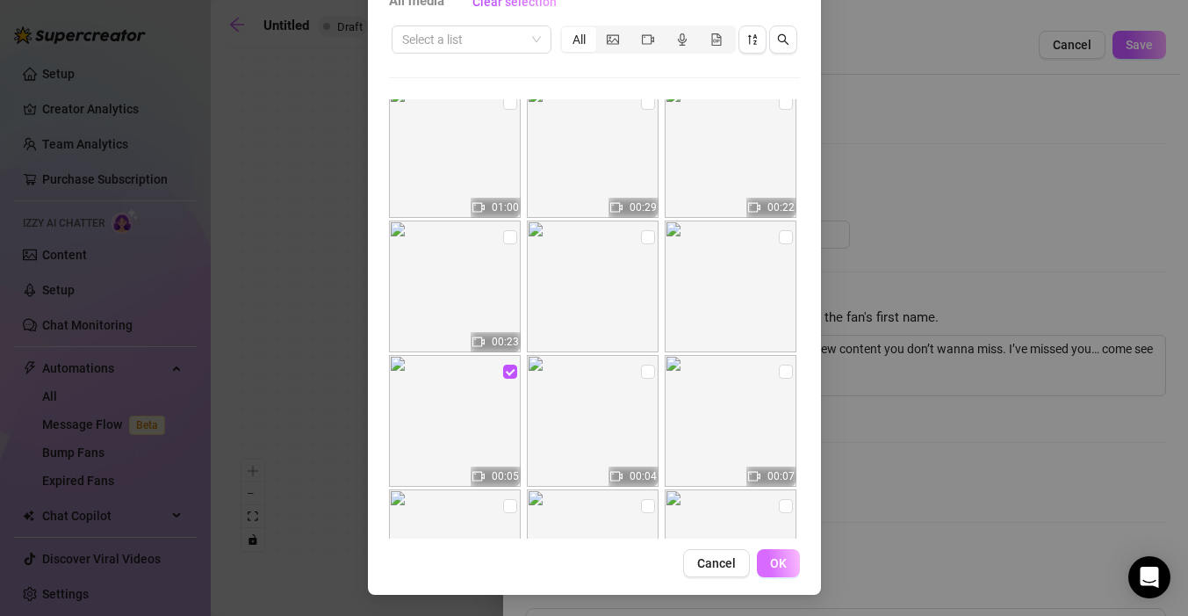
scroll to position [422, 0]
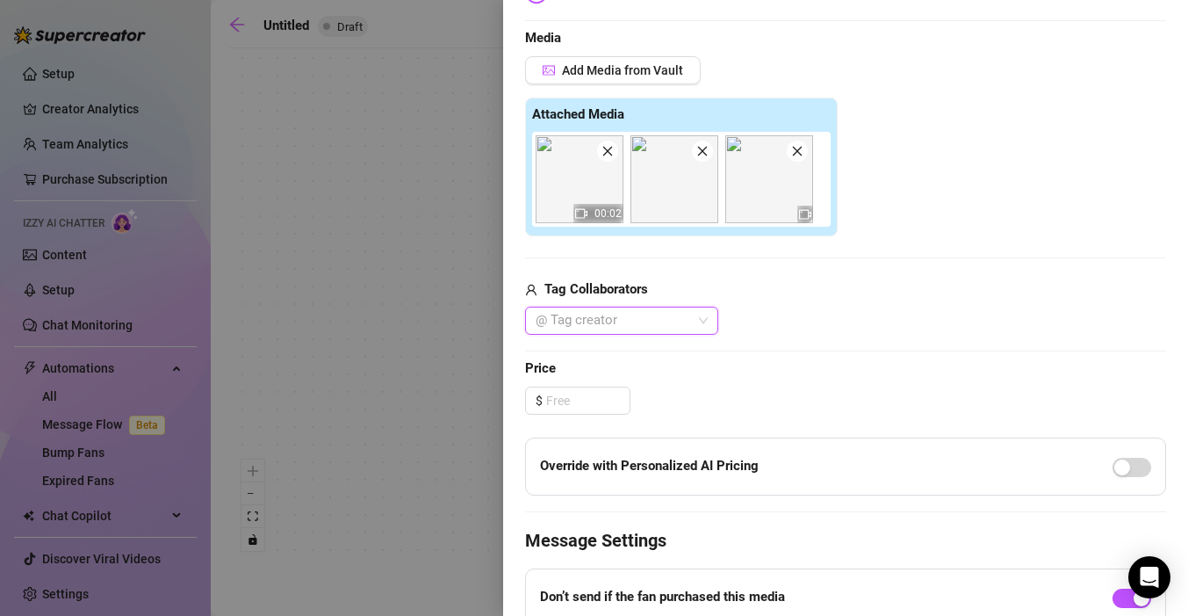
click at [765, 195] on img at bounding box center [769, 179] width 88 height 88
click at [765, 196] on img at bounding box center [769, 179] width 88 height 88
click at [806, 219] on icon "video-camera" at bounding box center [805, 214] width 12 height 12
click at [654, 326] on div at bounding box center [613, 320] width 168 height 25
click at [613, 351] on div "Lucifer" at bounding box center [621, 355] width 165 height 19
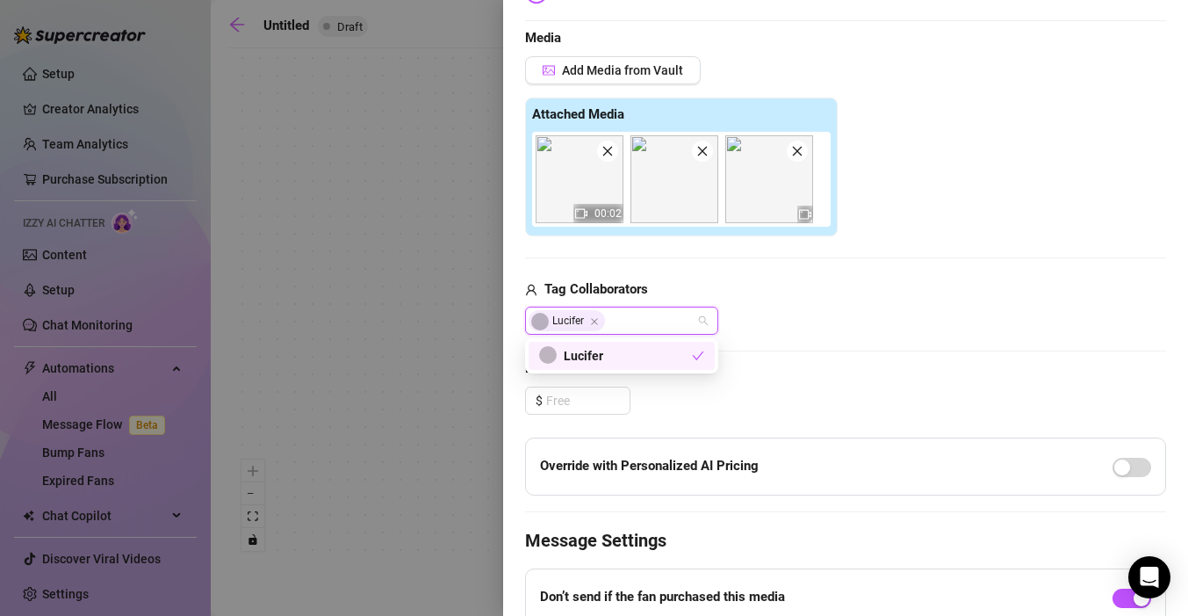
click at [798, 404] on div "$" at bounding box center [845, 400] width 641 height 28
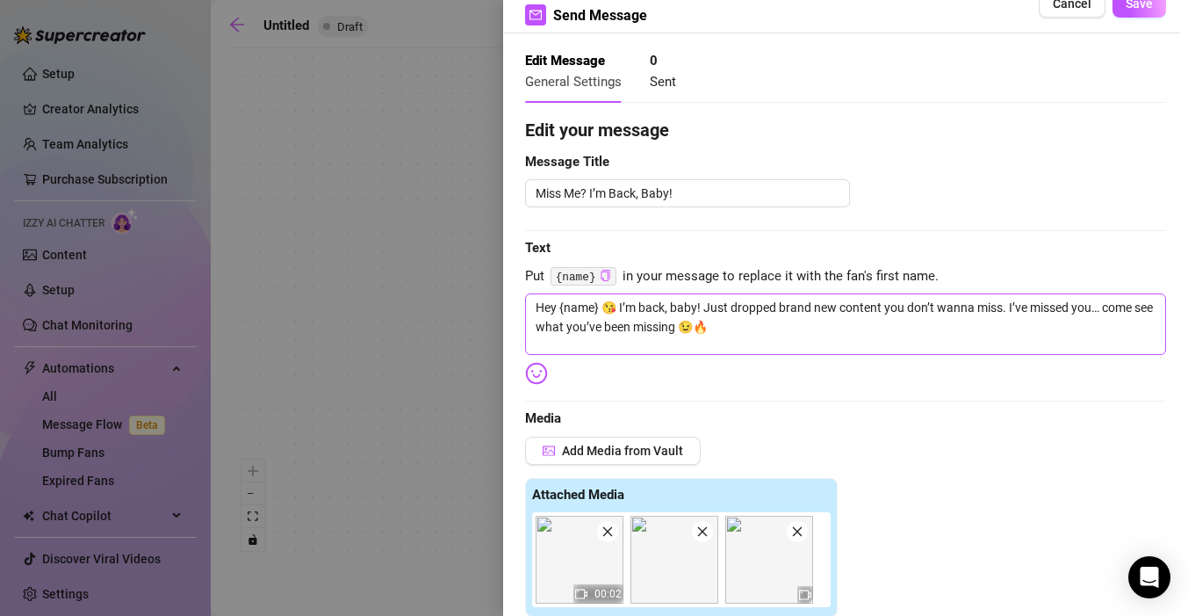
scroll to position [0, 0]
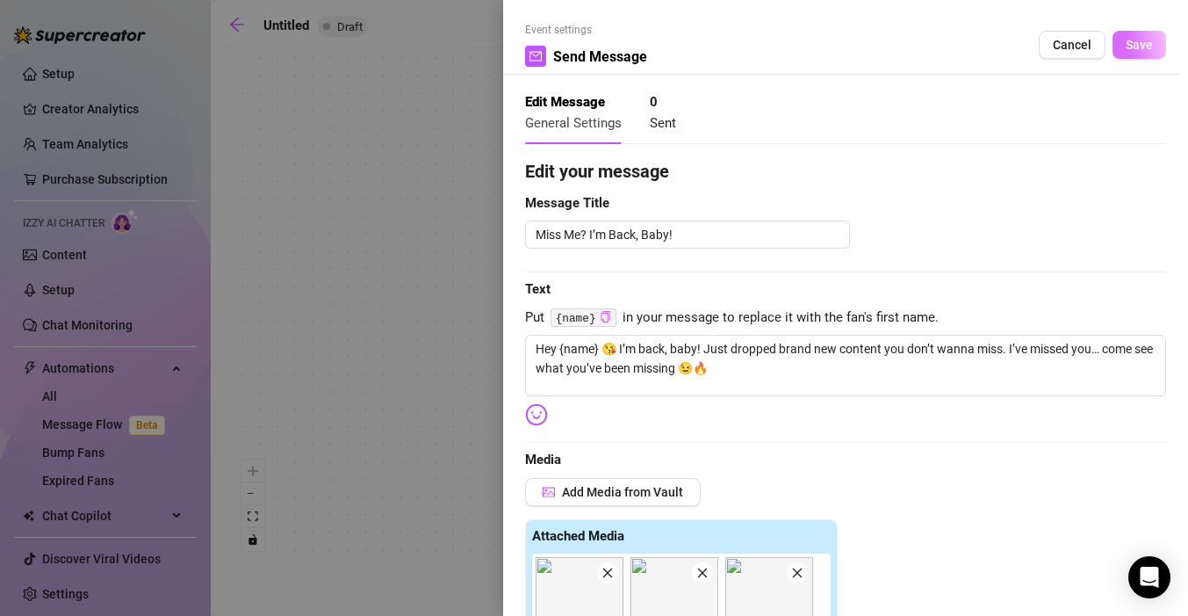
click at [1126, 41] on span "Save" at bounding box center [1139, 45] width 27 height 14
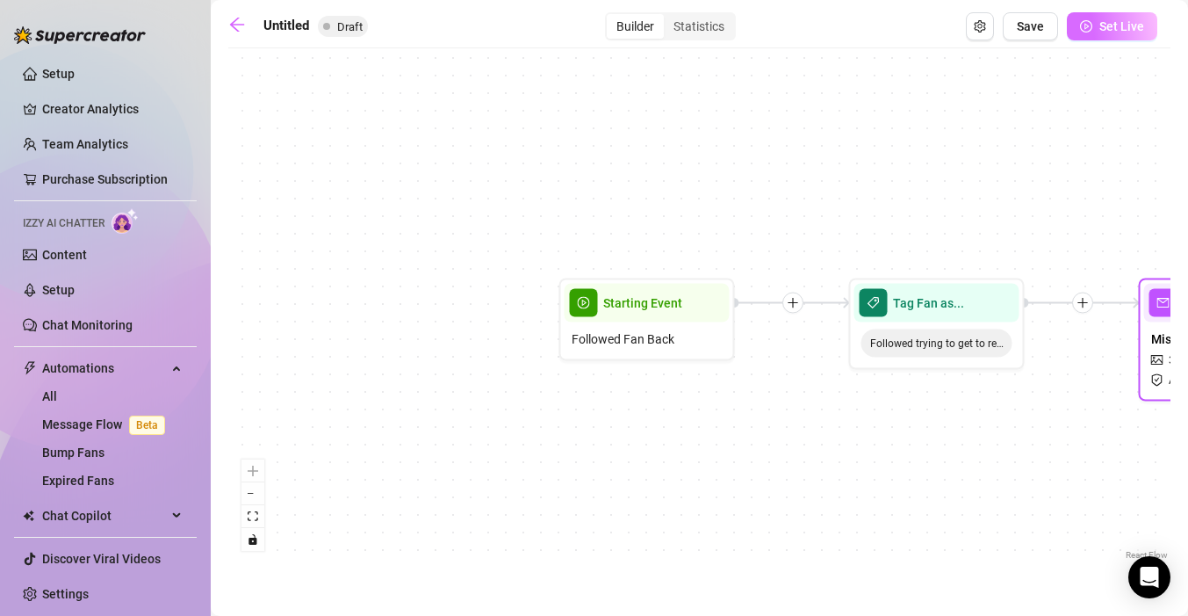
click at [1115, 26] on span "Set Live" at bounding box center [1122, 26] width 45 height 14
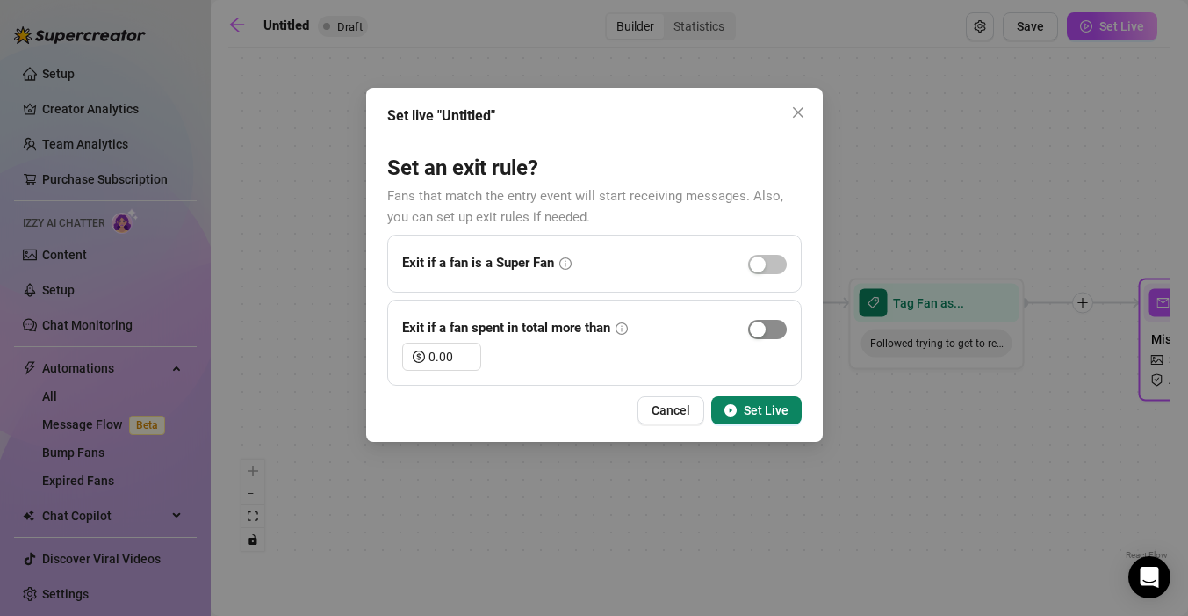
click at [774, 331] on span "button" at bounding box center [767, 329] width 39 height 19
click at [779, 260] on span "button" at bounding box center [767, 264] width 39 height 19
drag, startPoint x: 777, startPoint y: 415, endPoint x: 794, endPoint y: 242, distance: 173.8
click at [794, 242] on div "Set live "Untitled" Set an exit rule? Fans that match the entry event will star…" at bounding box center [594, 265] width 457 height 354
click at [775, 258] on div "button" at bounding box center [777, 264] width 16 height 16
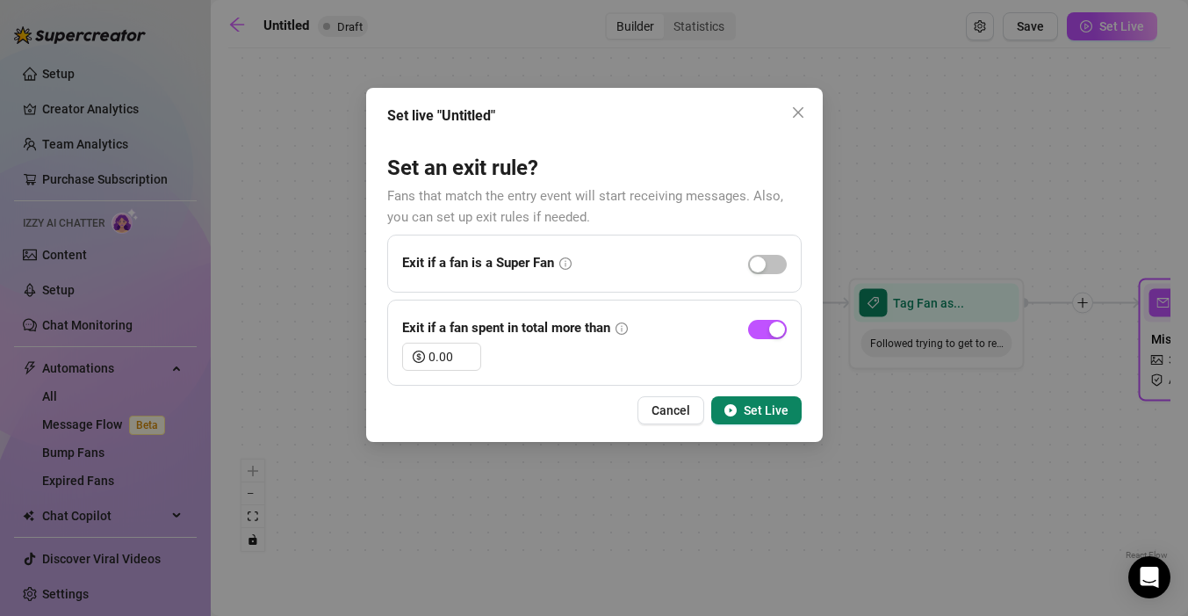
click at [771, 412] on span "Set Live" at bounding box center [766, 410] width 45 height 14
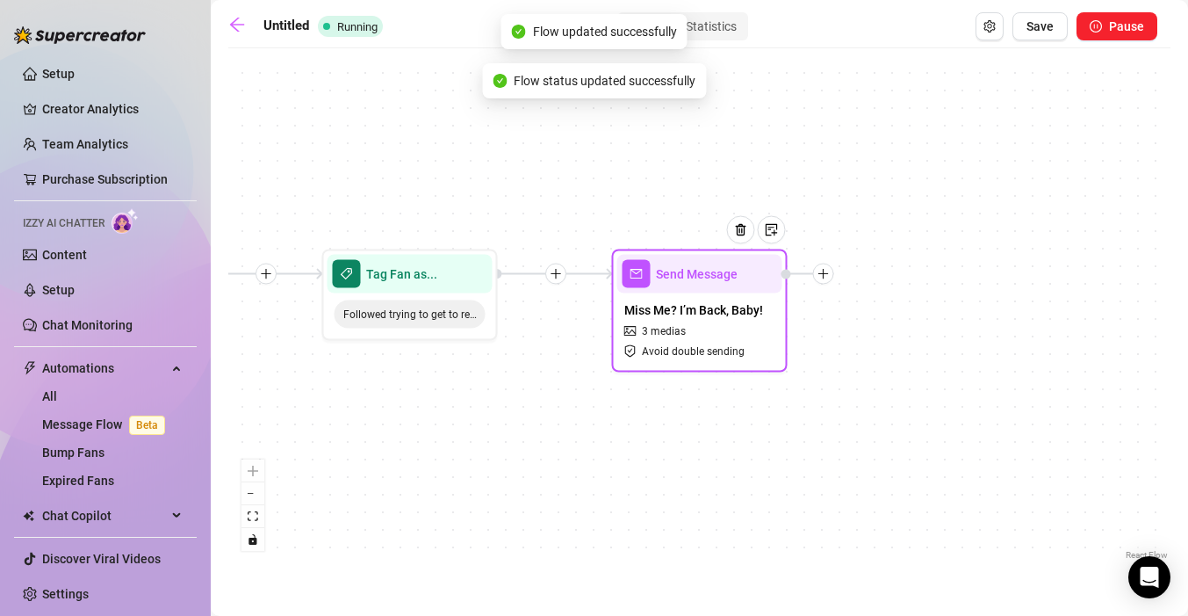
drag, startPoint x: 952, startPoint y: 452, endPoint x: 682, endPoint y: 462, distance: 270.7
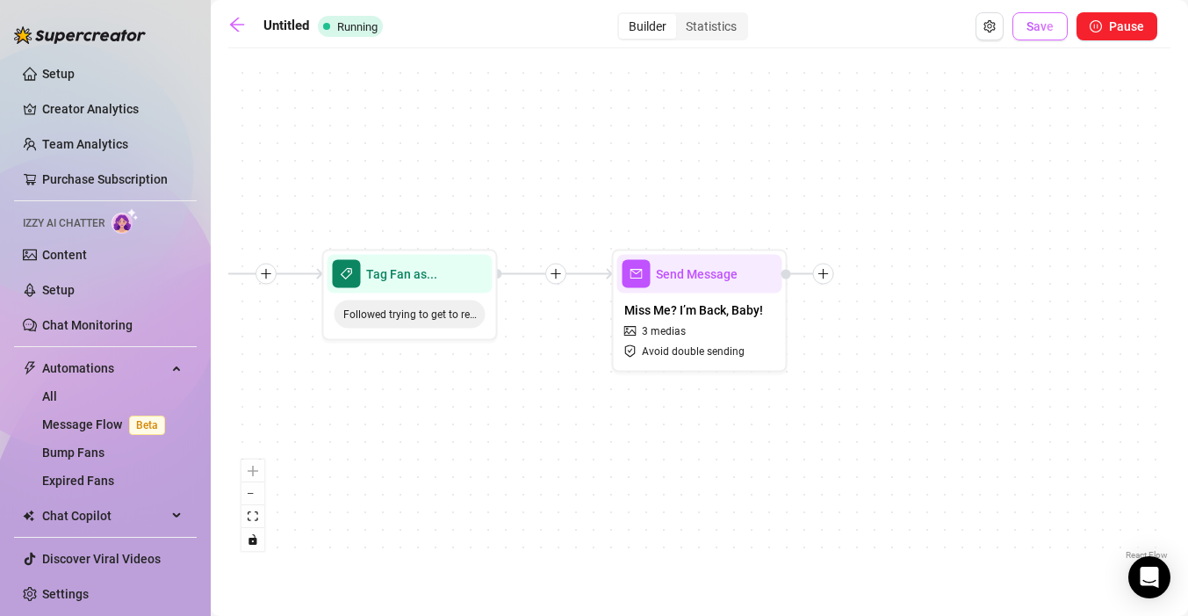
click at [1039, 35] on button "Save" at bounding box center [1040, 26] width 55 height 28
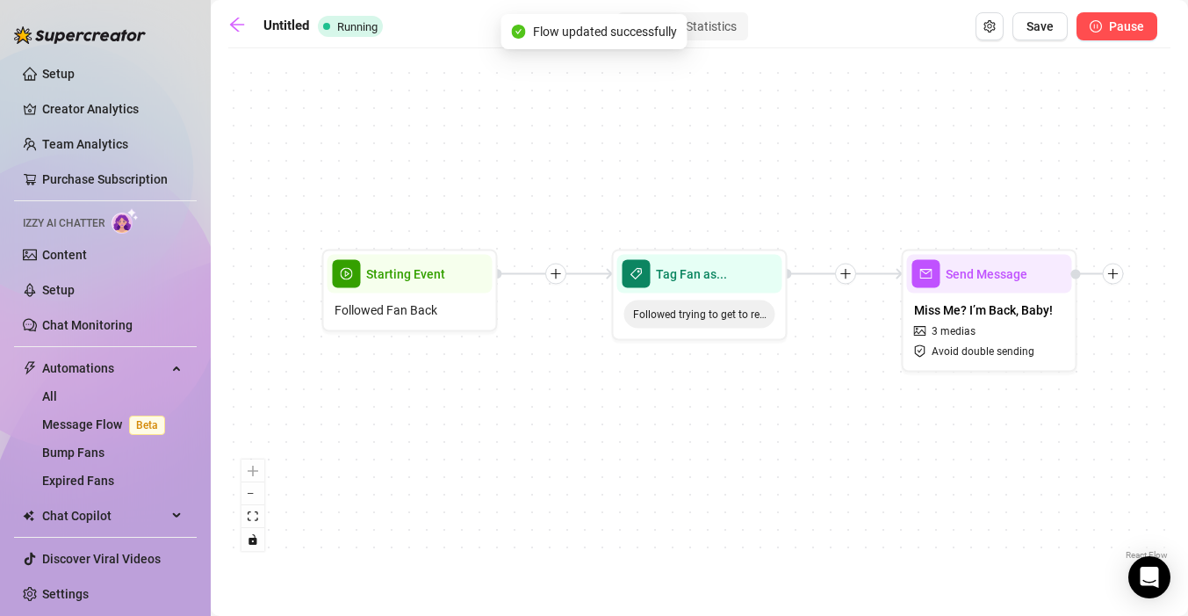
click at [1115, 22] on span "Pause" at bounding box center [1126, 26] width 35 height 14
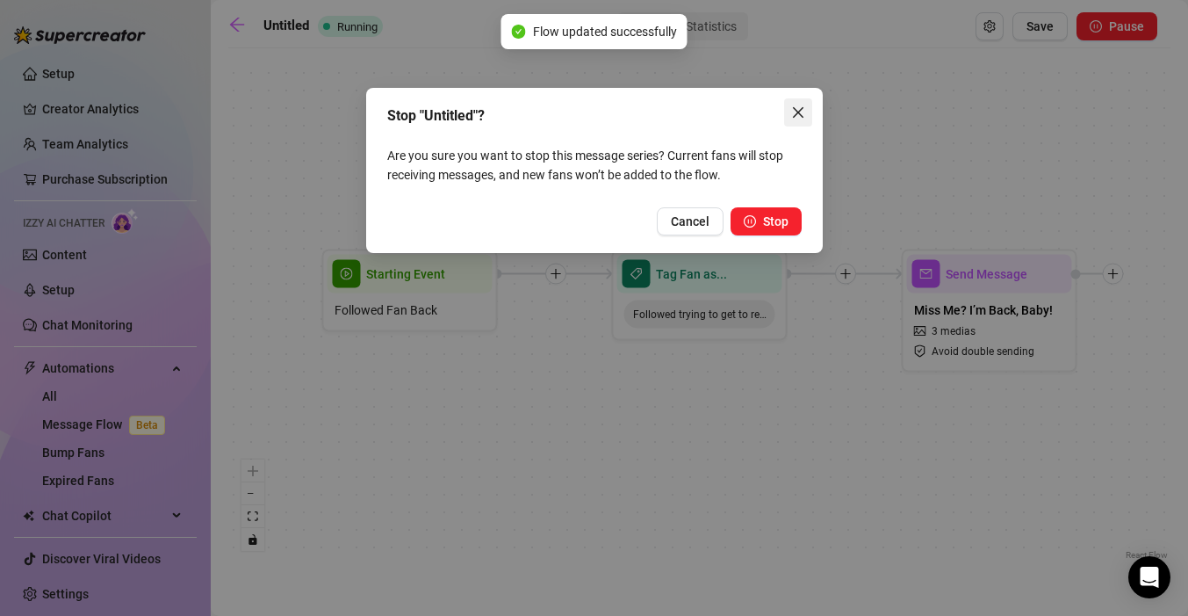
click at [809, 117] on span "Close" at bounding box center [798, 112] width 28 height 14
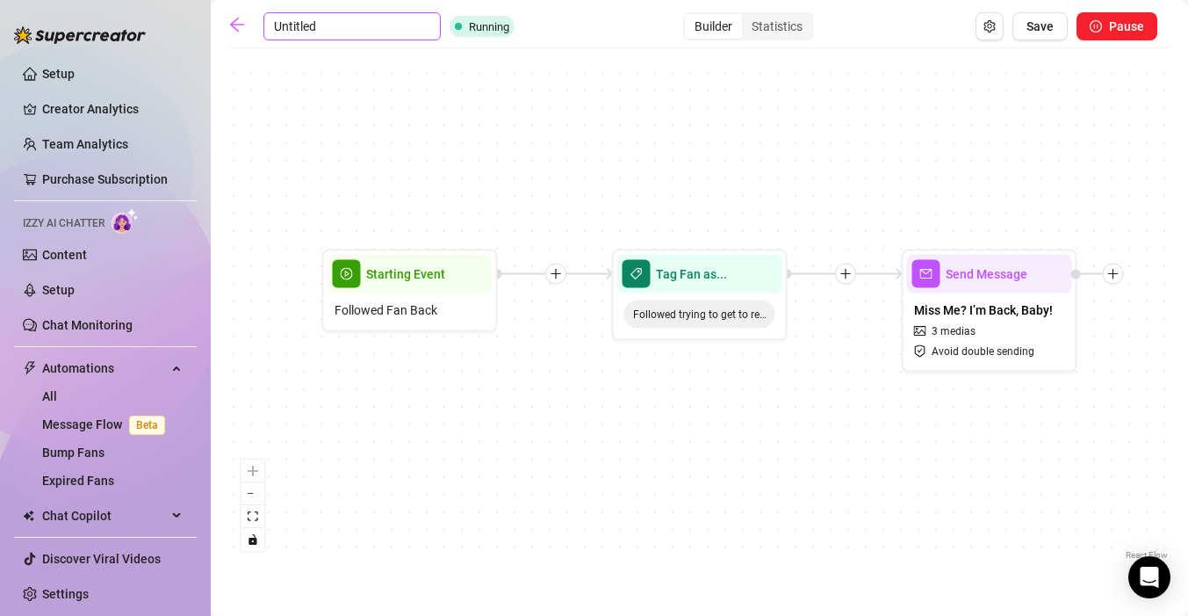
click at [289, 26] on input "Untitled" at bounding box center [351, 26] width 177 height 28
drag, startPoint x: 328, startPoint y: 28, endPoint x: 199, endPoint y: 13, distance: 130.0
drag, startPoint x: 329, startPoint y: 32, endPoint x: 263, endPoint y: 21, distance: 66.7
click at [263, 21] on input "Untitled" at bounding box center [351, 26] width 177 height 28
type input "Recoup old subs"
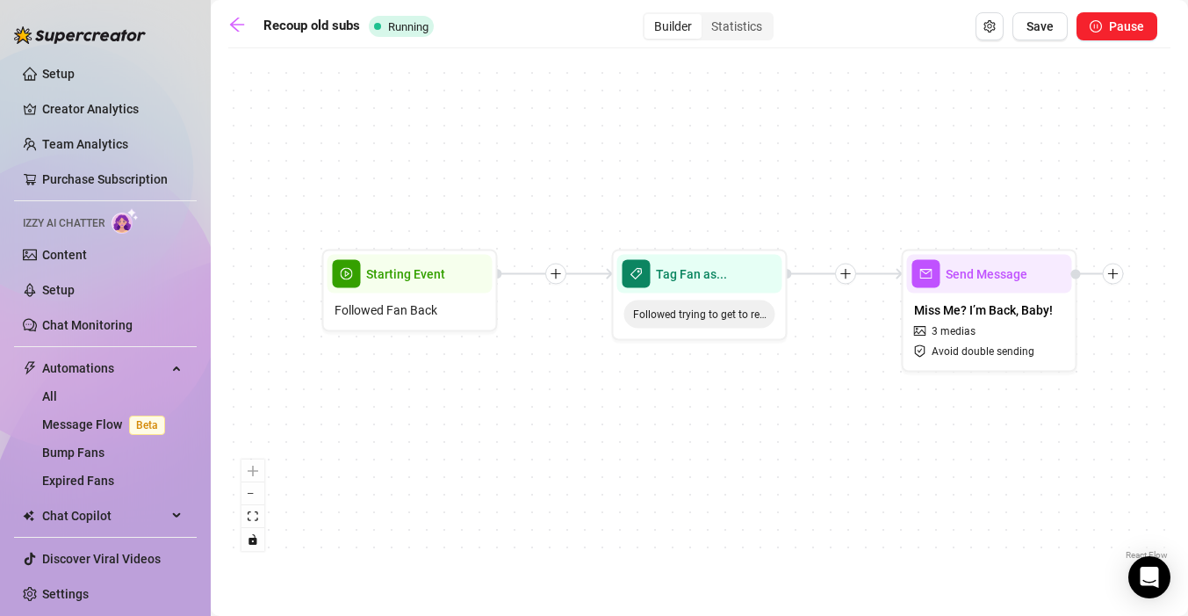
click at [444, 156] on div "Send Message Miss Me? I’m Back, Baby! 3 medias Avoid double sending Tag Fan as.…" at bounding box center [699, 310] width 942 height 507
click at [238, 22] on icon "arrow-left" at bounding box center [237, 25] width 18 height 18
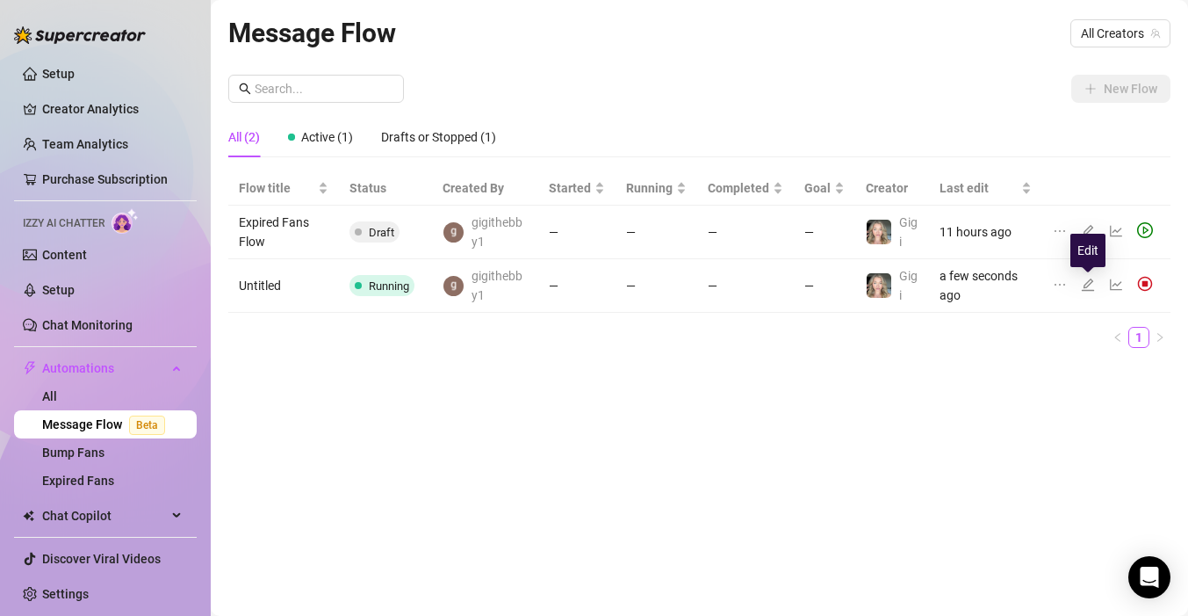
click at [1086, 286] on icon "edit" at bounding box center [1088, 284] width 12 height 12
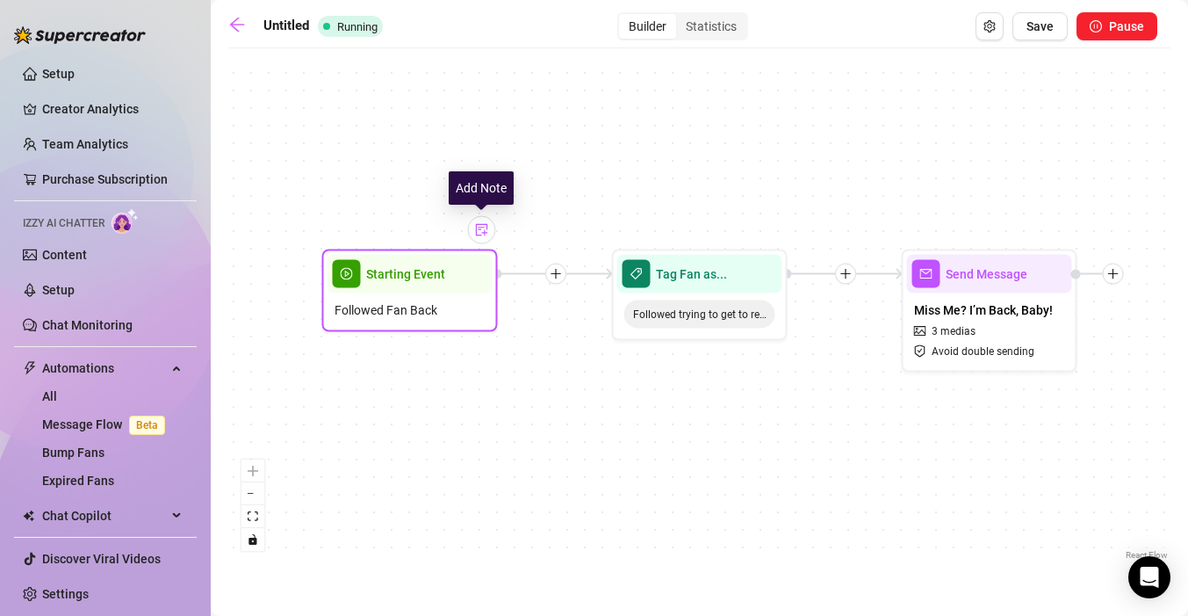
click at [483, 227] on img at bounding box center [482, 230] width 14 height 14
click at [391, 285] on div "Starting Event" at bounding box center [410, 274] width 165 height 39
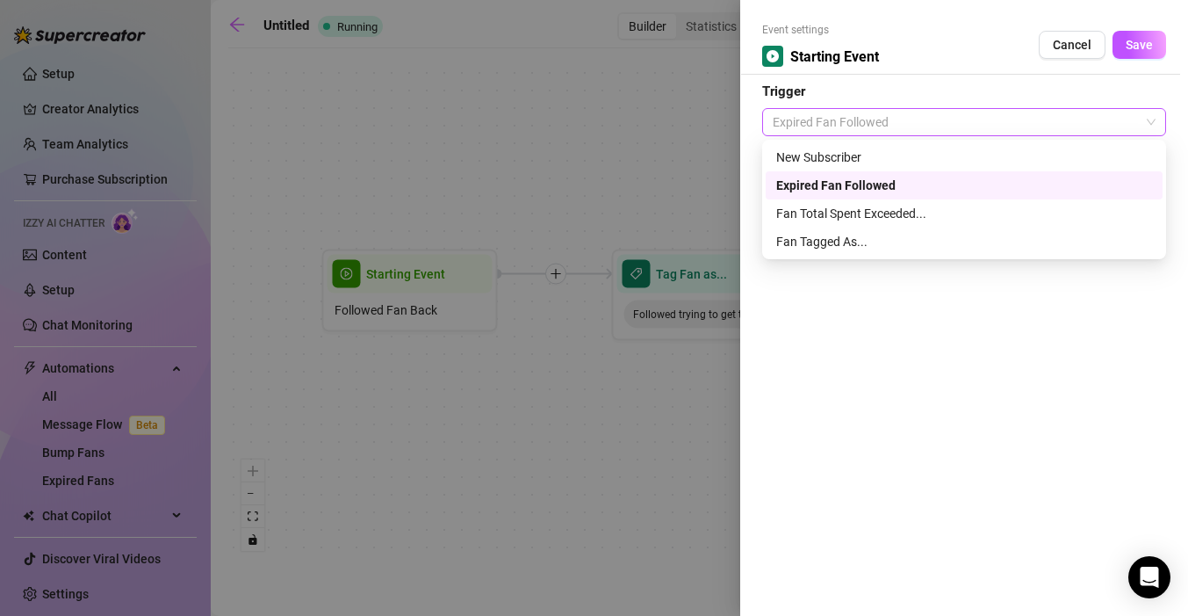
click at [905, 116] on span "Expired Fan Followed" at bounding box center [964, 122] width 383 height 26
click at [457, 148] on div at bounding box center [594, 308] width 1188 height 616
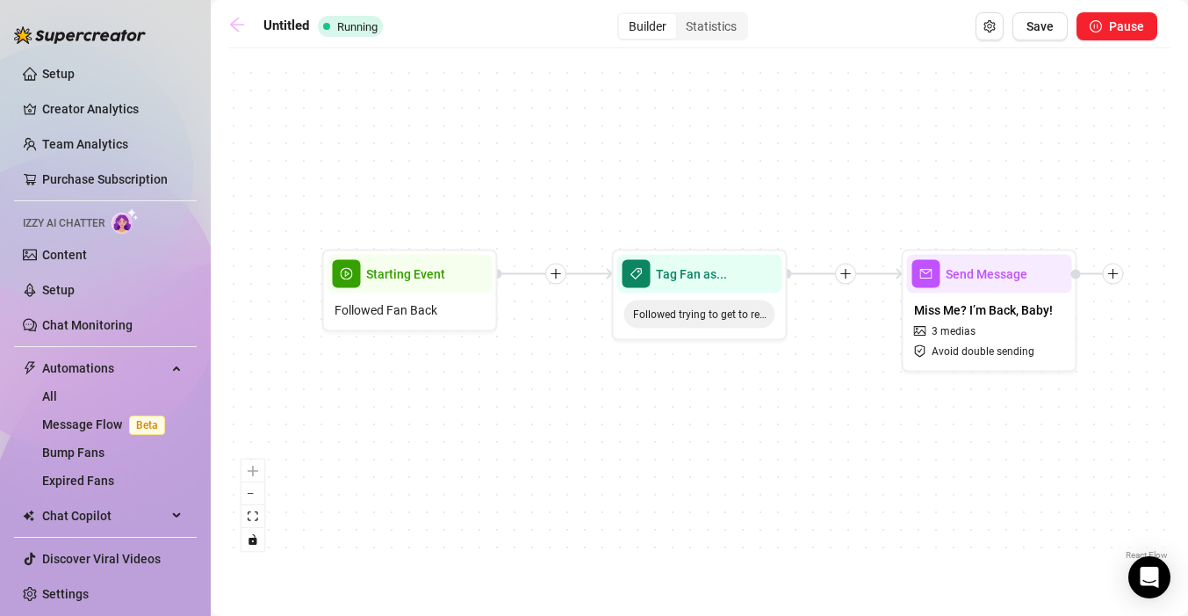
click at [240, 27] on icon "arrow-left" at bounding box center [237, 25] width 18 height 18
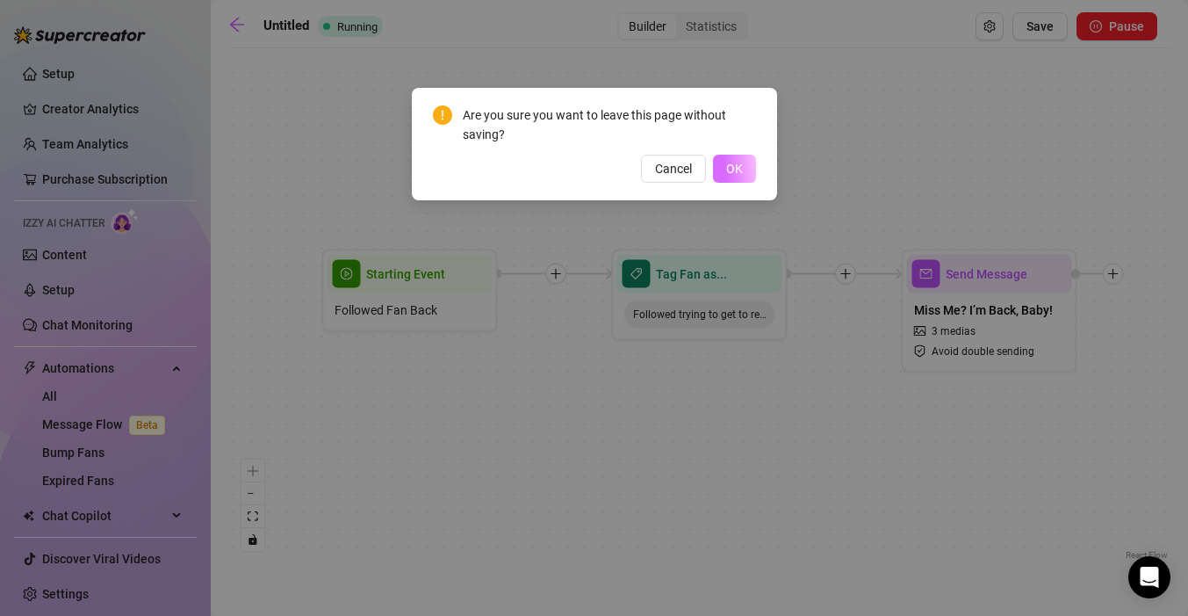
click at [726, 169] on span "OK" at bounding box center [734, 169] width 17 height 14
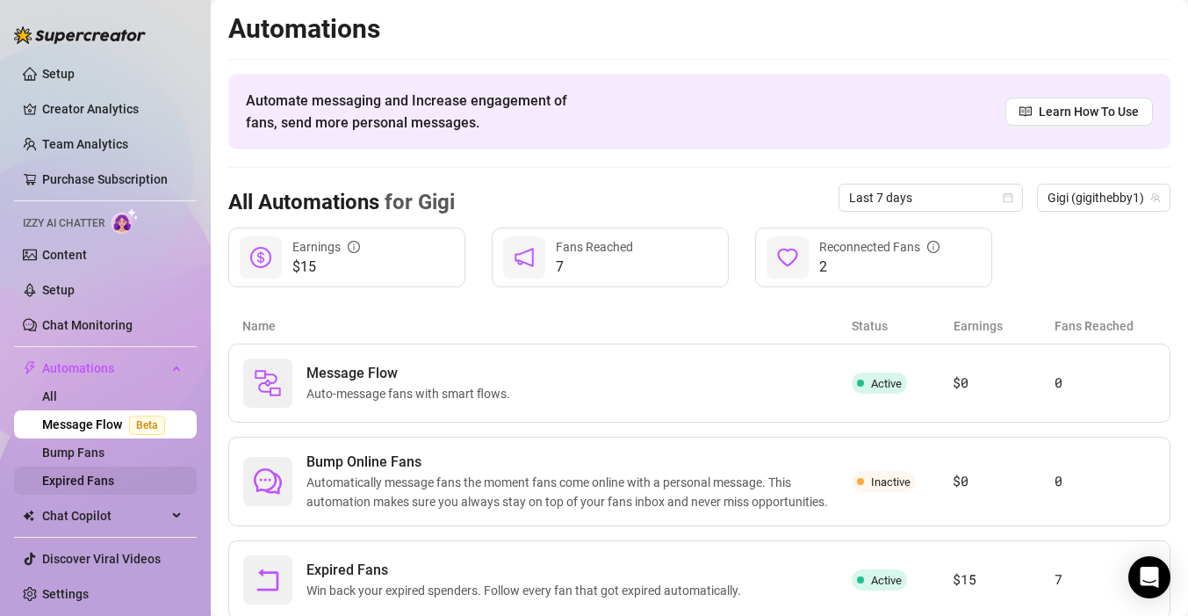
click at [101, 486] on link "Expired Fans" at bounding box center [78, 480] width 72 height 14
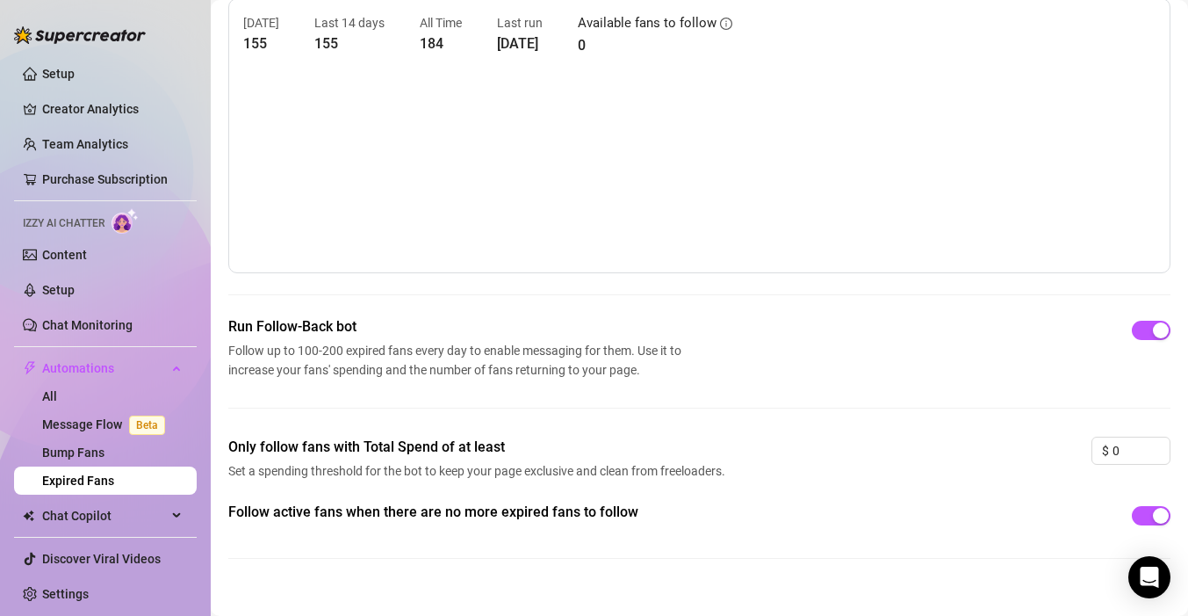
scroll to position [100, 0]
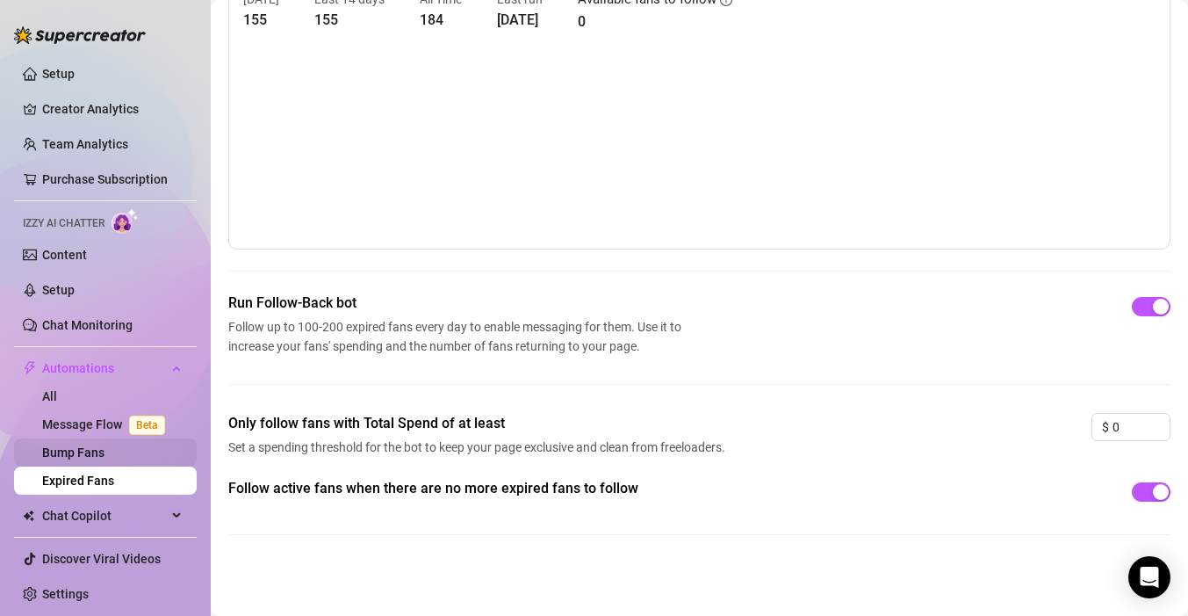
click at [88, 445] on link "Bump Fans" at bounding box center [73, 452] width 62 height 14
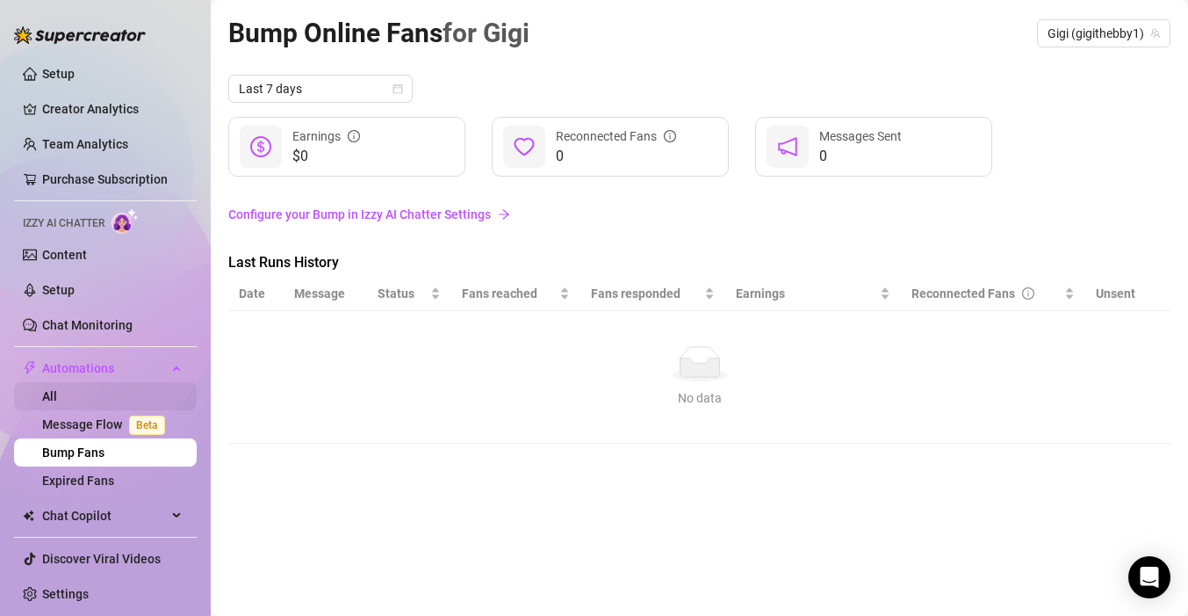
click at [57, 389] on link "All" at bounding box center [49, 396] width 15 height 14
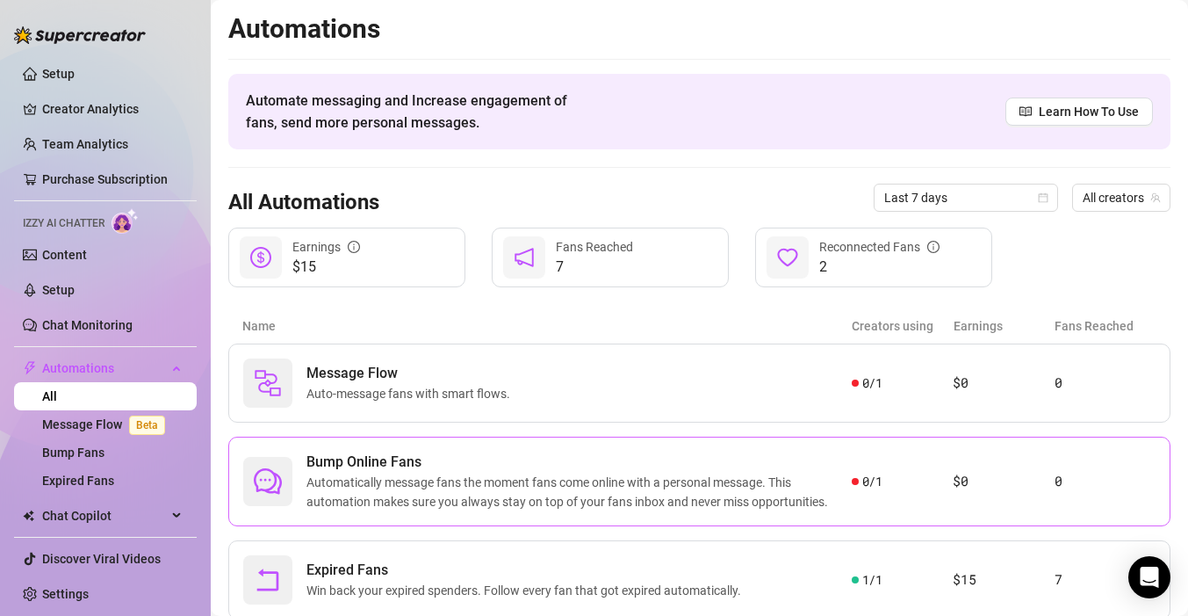
scroll to position [56, 0]
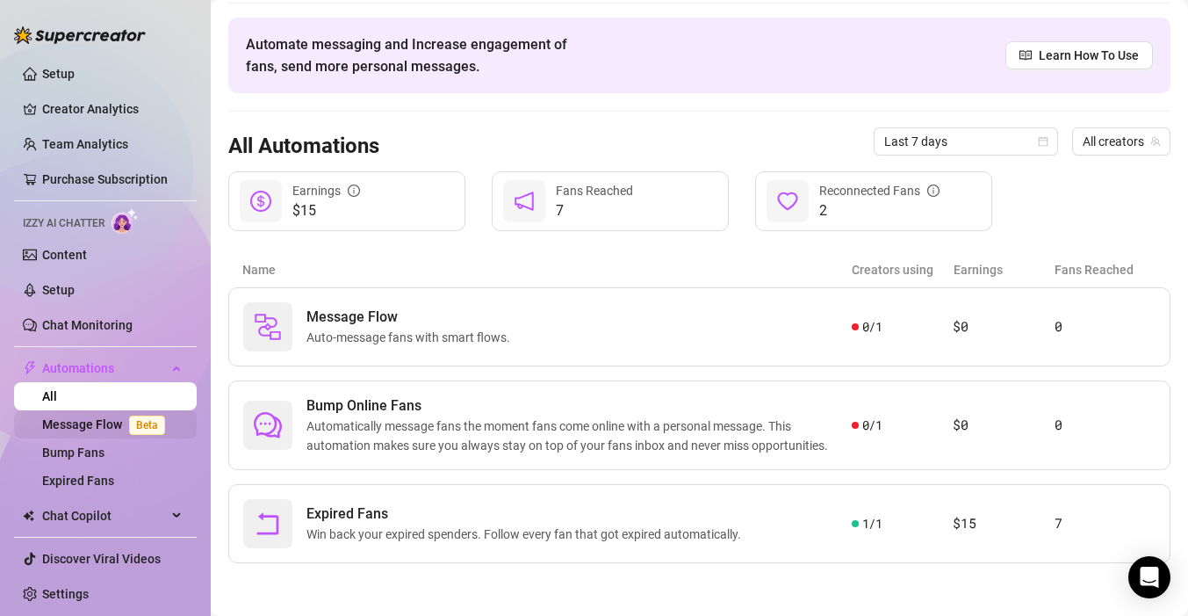
click at [101, 429] on link "Message Flow Beta" at bounding box center [107, 424] width 130 height 14
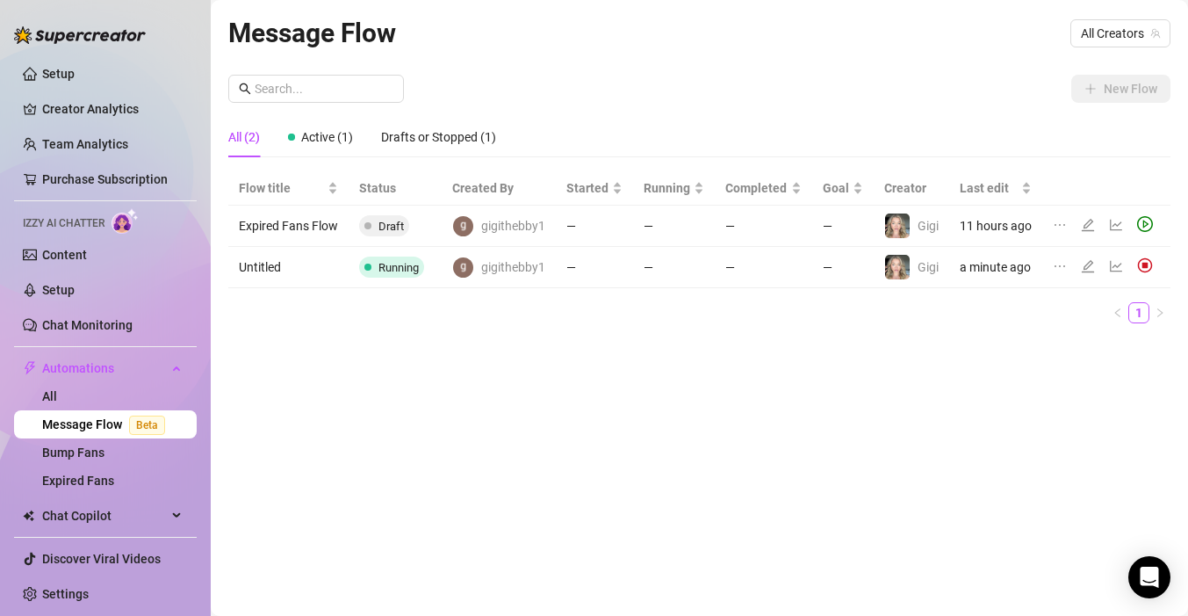
click at [264, 264] on td "Untitled" at bounding box center [288, 267] width 120 height 41
click at [1056, 267] on icon "ellipsis" at bounding box center [1060, 266] width 14 height 14
click at [1105, 336] on div "Flow title Status Created By Started Running Completed Goal Creator Last edit E…" at bounding box center [699, 254] width 942 height 166
click at [1086, 261] on icon "edit" at bounding box center [1088, 266] width 14 height 14
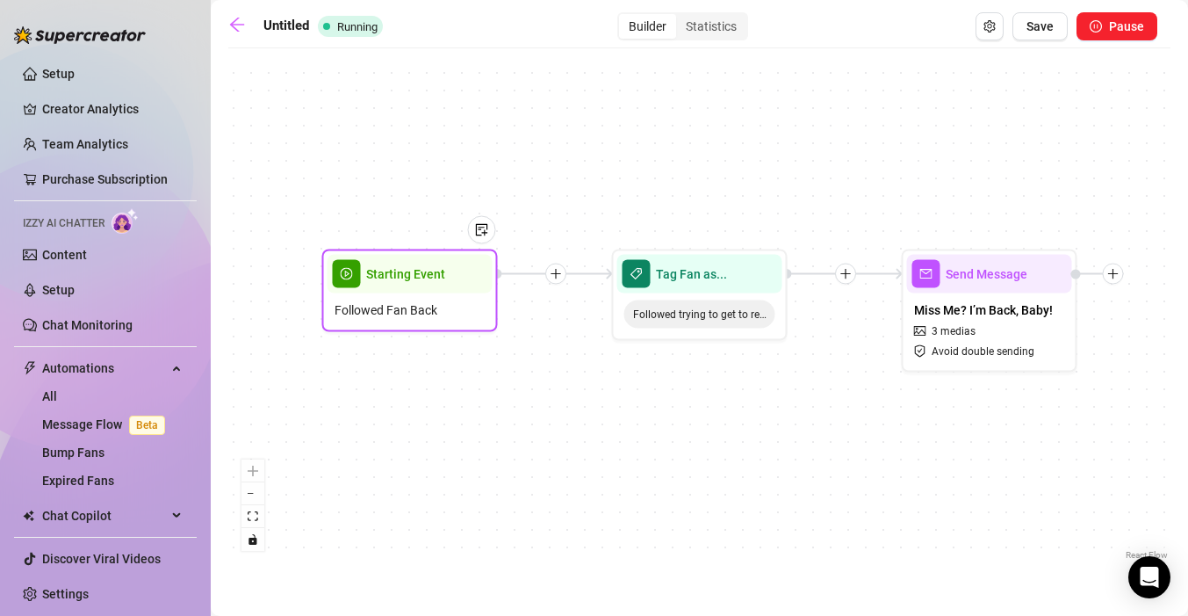
click at [405, 307] on span "Followed Fan Back" at bounding box center [386, 309] width 103 height 19
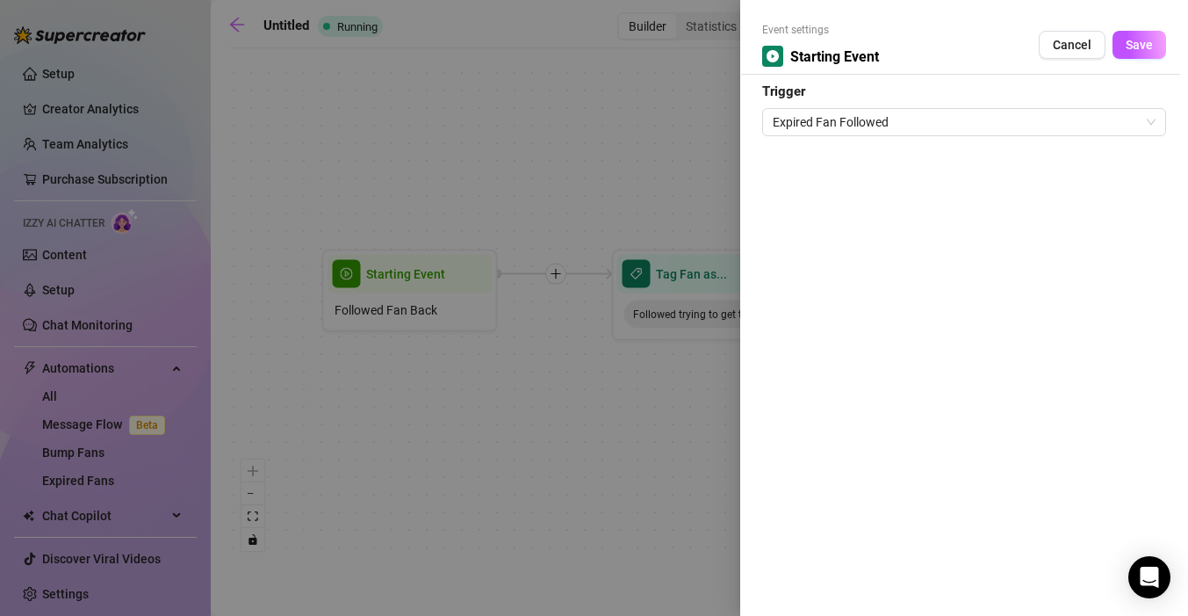
click at [588, 136] on div at bounding box center [594, 308] width 1188 height 616
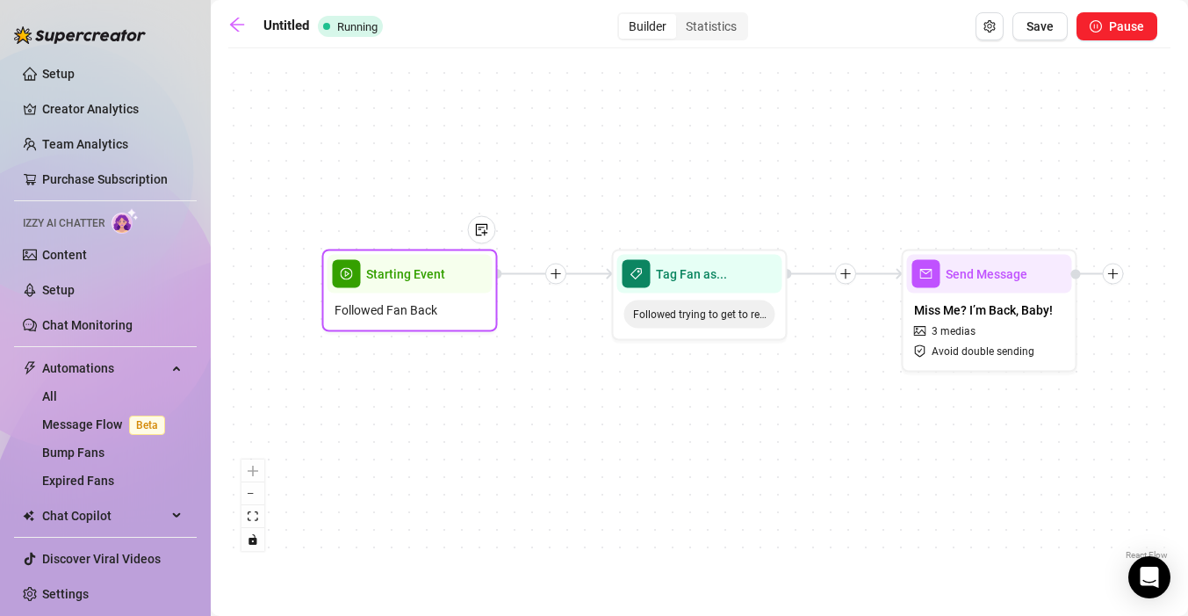
click at [416, 297] on div "Followed Fan Back" at bounding box center [410, 309] width 165 height 33
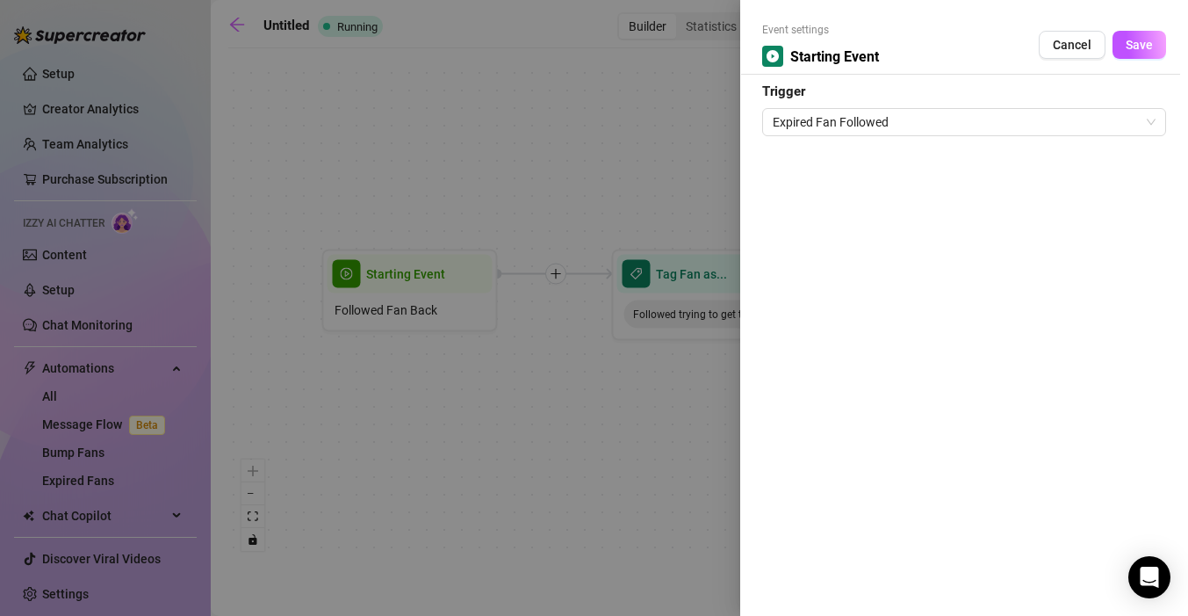
click at [871, 135] on div "Event settings Starting Event Cancel Save Trigger Expired Fan Followed" at bounding box center [964, 308] width 448 height 616
click at [880, 125] on span "Expired Fan Followed" at bounding box center [964, 122] width 383 height 26
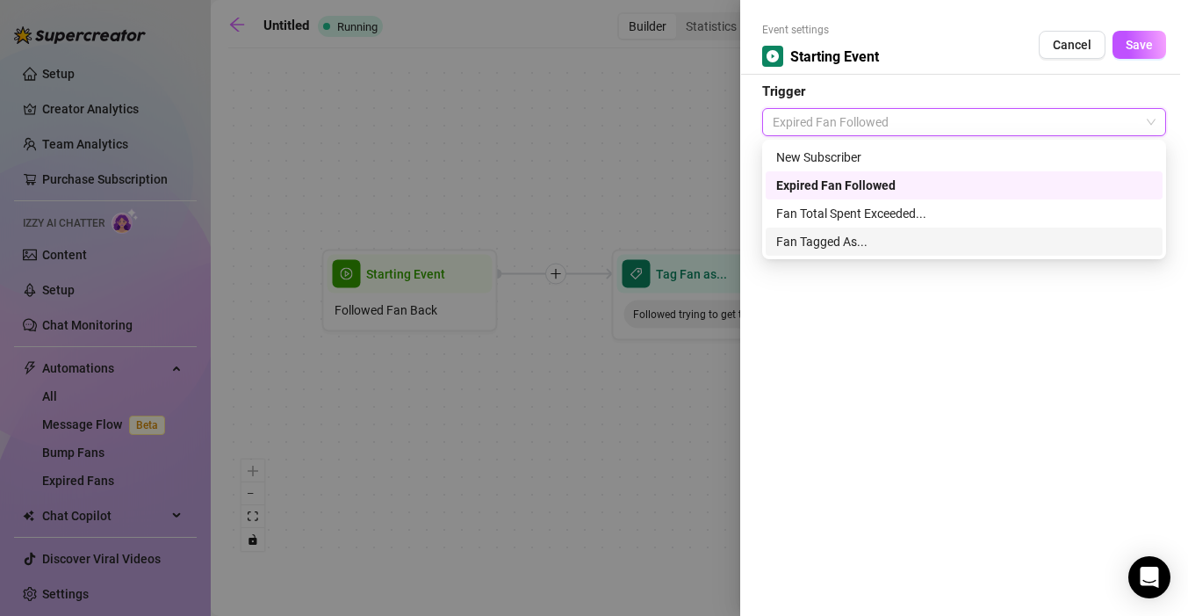
click at [860, 245] on div "Fan Tagged As..." at bounding box center [964, 241] width 376 height 19
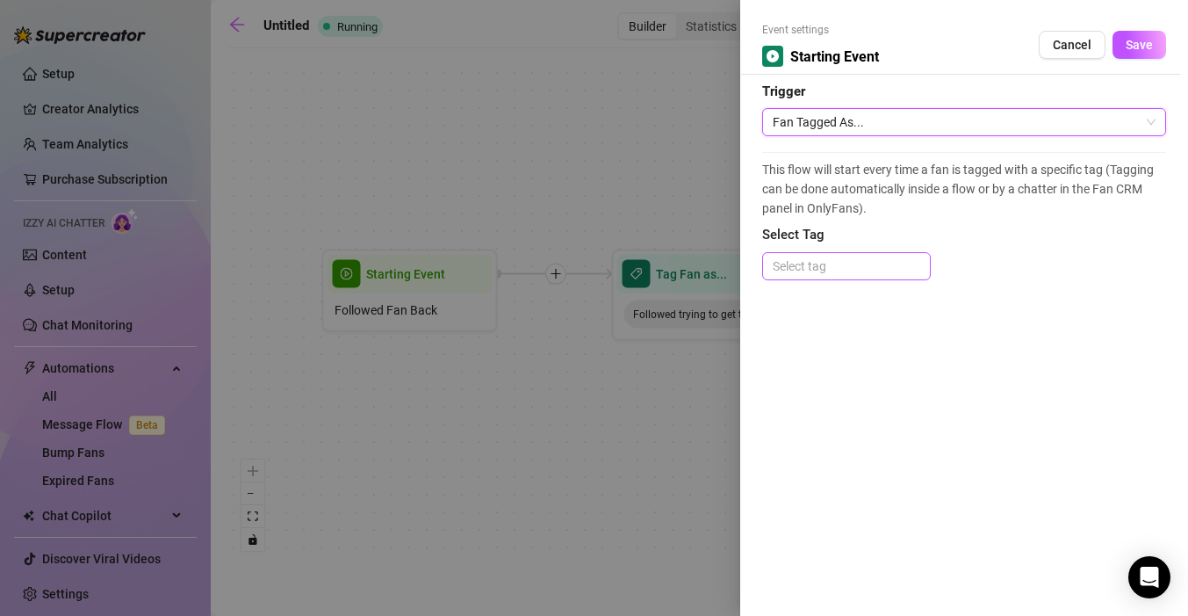
click at [829, 264] on div at bounding box center [847, 266] width 162 height 25
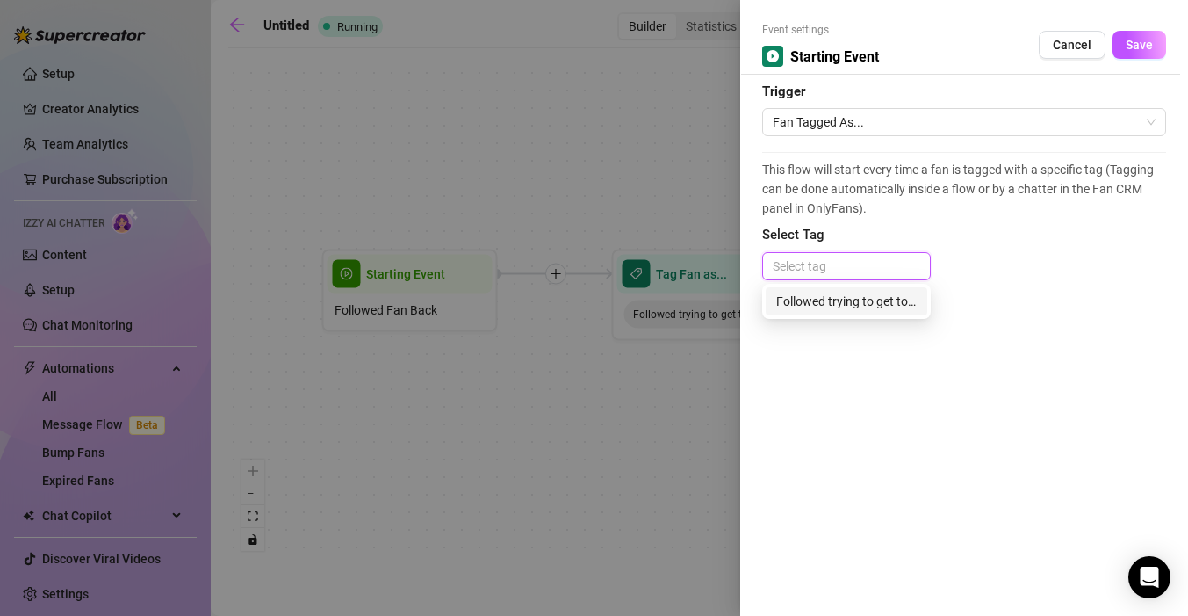
click at [824, 299] on div "Followed trying to get to resub" at bounding box center [846, 301] width 141 height 19
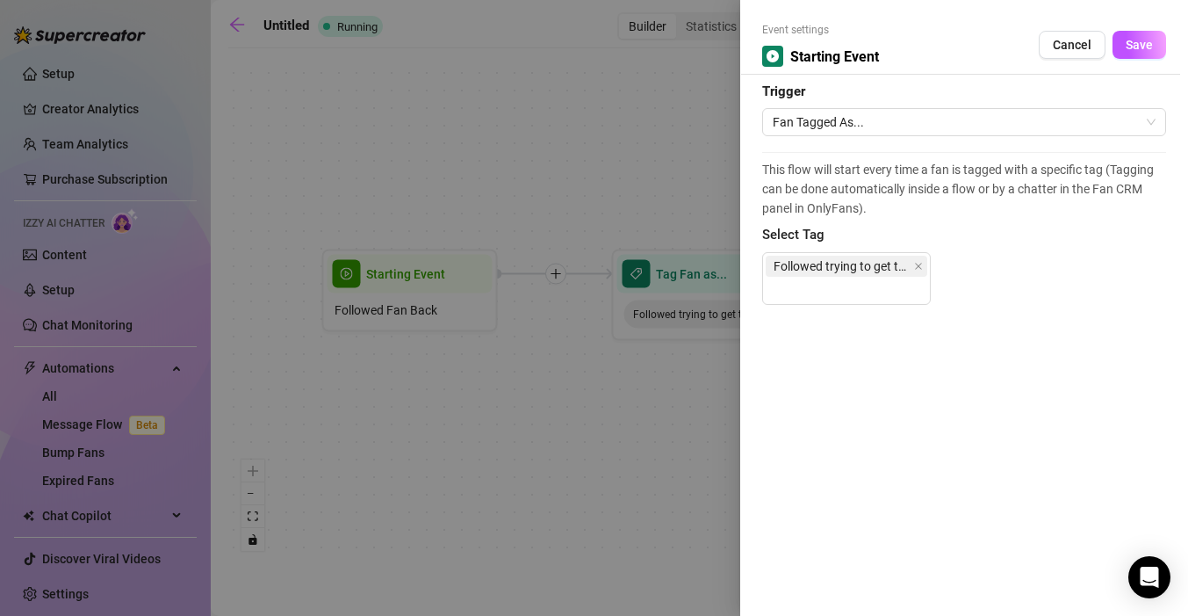
click at [559, 199] on div at bounding box center [594, 308] width 1188 height 616
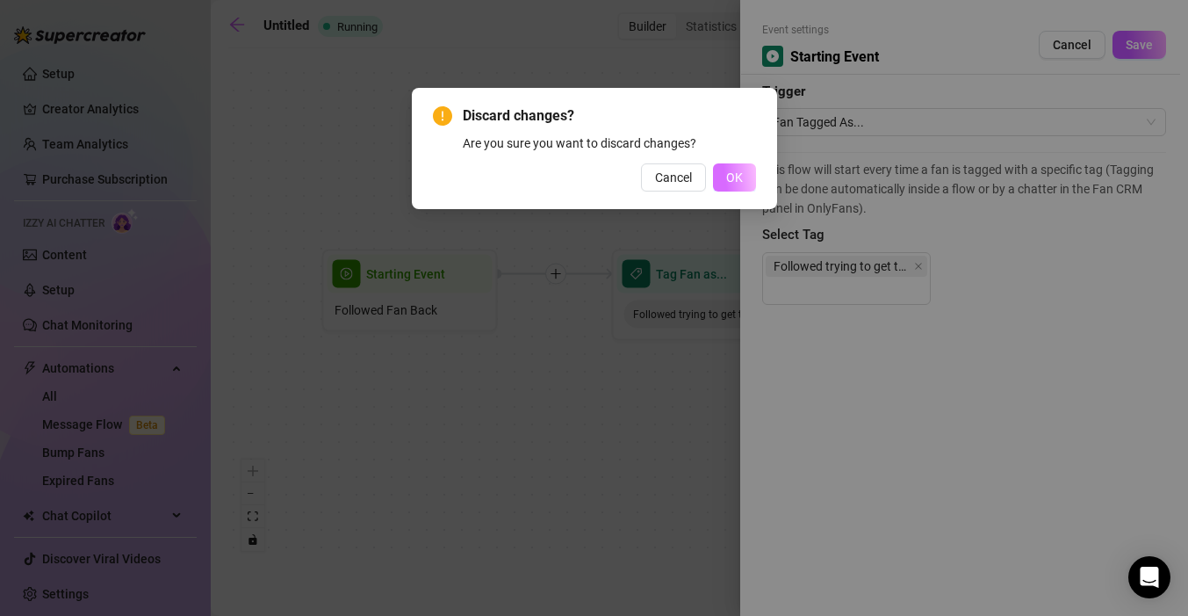
click at [727, 178] on span "OK" at bounding box center [734, 177] width 17 height 14
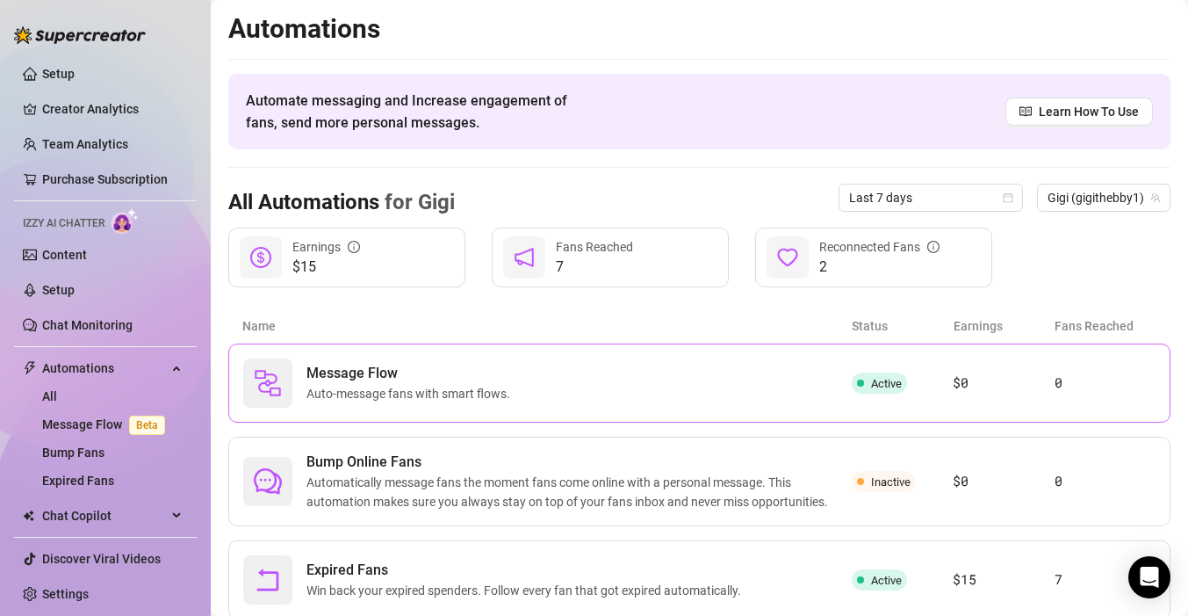
scroll to position [56, 0]
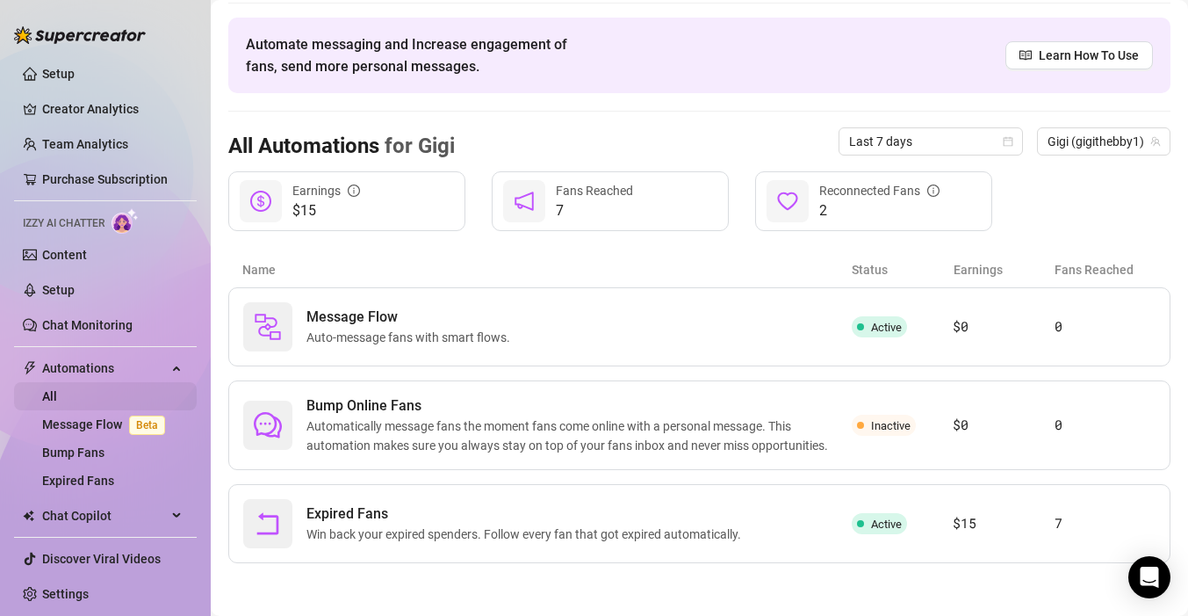
click at [47, 392] on link "All" at bounding box center [49, 396] width 15 height 14
click at [357, 263] on article "Name" at bounding box center [547, 269] width 610 height 19
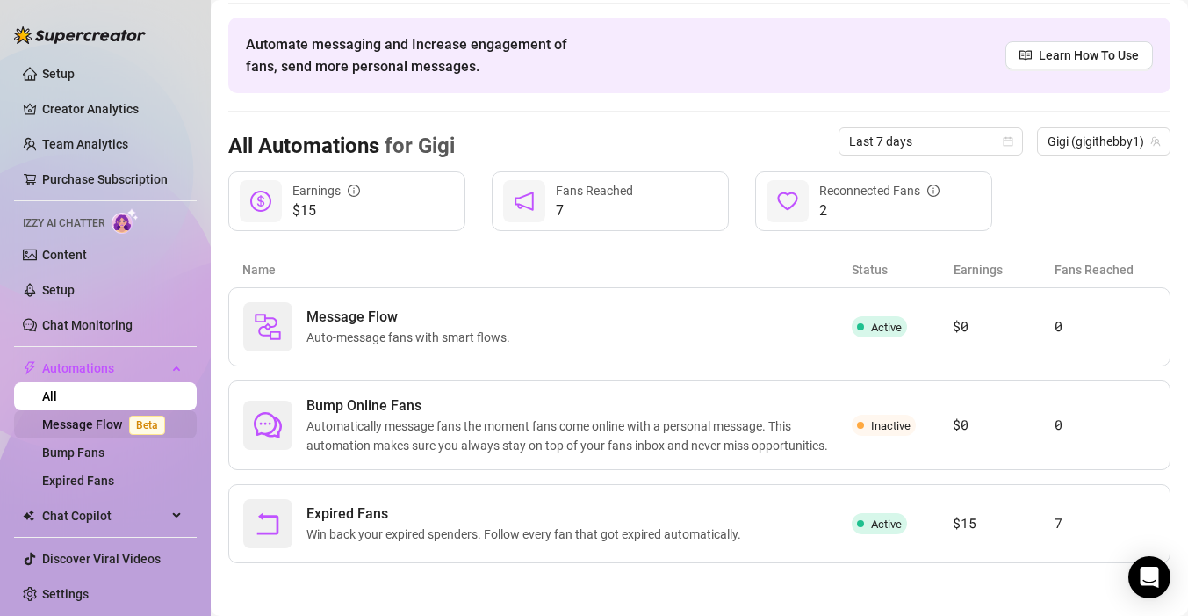
click at [153, 420] on span "Beta" at bounding box center [147, 424] width 36 height 19
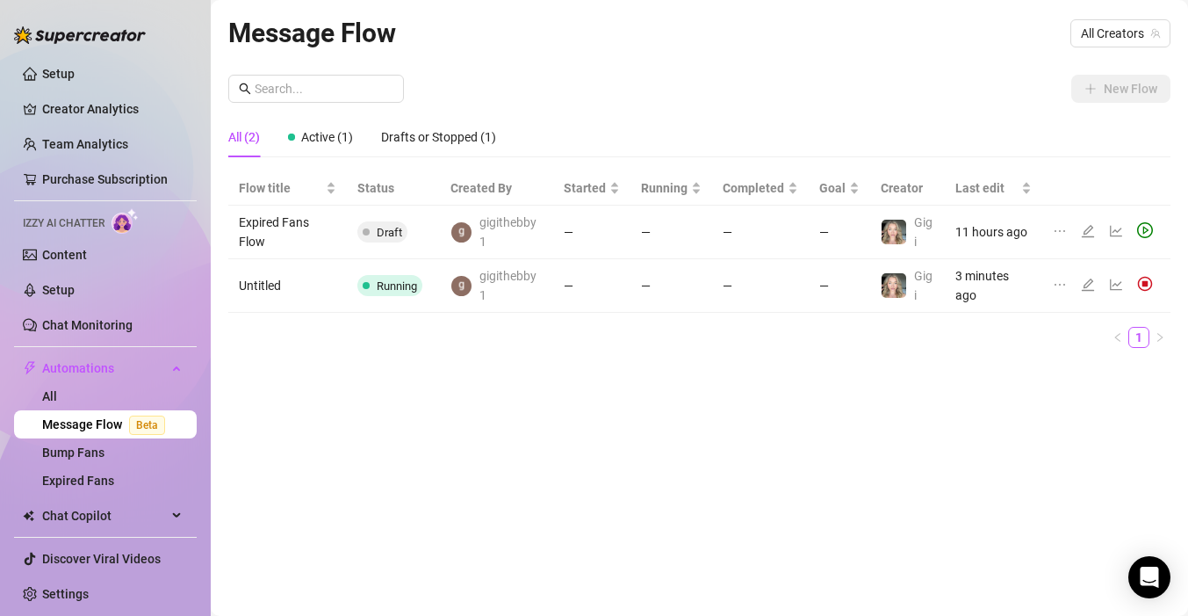
click at [267, 282] on td "Untitled" at bounding box center [287, 286] width 119 height 54
click at [1089, 284] on icon "edit" at bounding box center [1088, 284] width 12 height 12
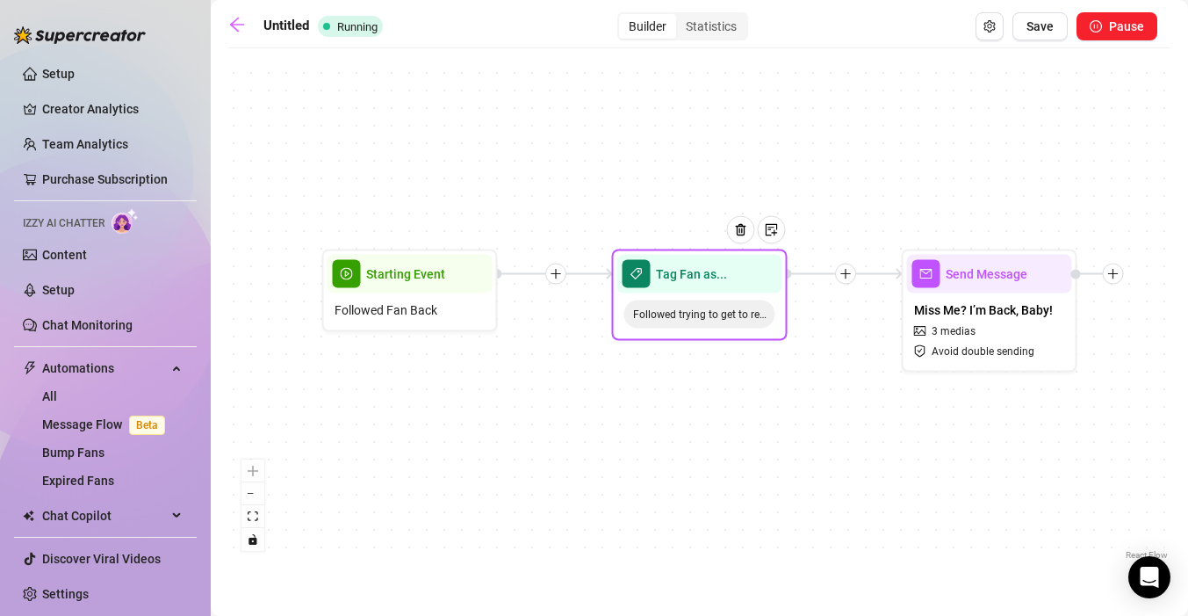
click at [755, 328] on div "Followed trying to get to resub" at bounding box center [699, 314] width 165 height 42
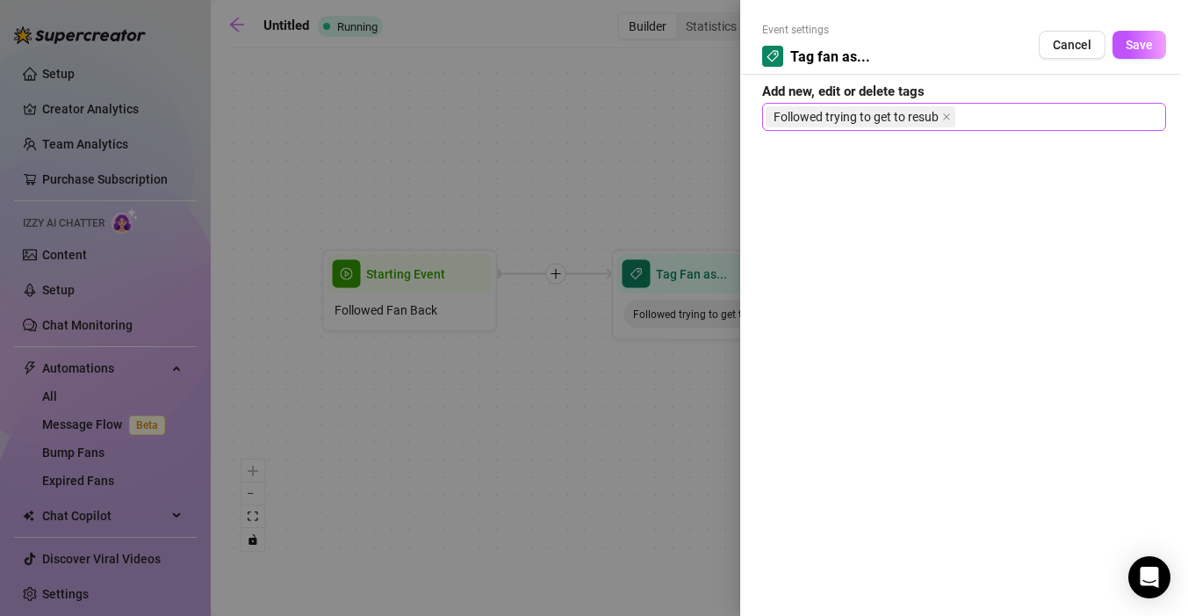
click at [883, 116] on span "Followed trying to get to resub" at bounding box center [856, 116] width 165 height 19
click at [892, 116] on span "Followed trying to get to resub" at bounding box center [856, 116] width 165 height 19
click at [298, 189] on div at bounding box center [594, 308] width 1188 height 616
